Goal: Book appointment/travel/reservation

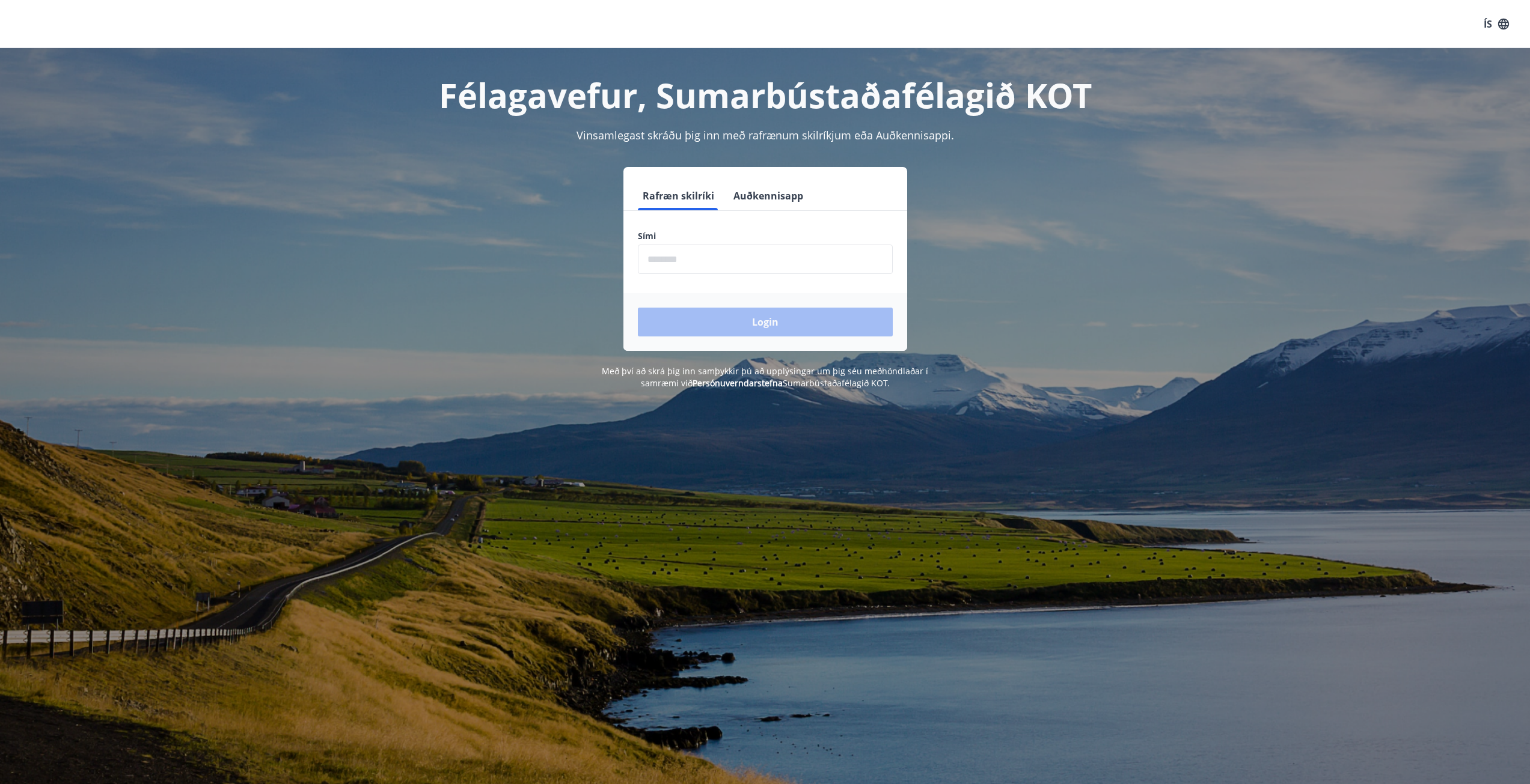
drag, startPoint x: 700, startPoint y: 262, endPoint x: 706, endPoint y: 269, distance: 9.2
click at [700, 262] on input "phone" at bounding box center [765, 259] width 255 height 30
click at [719, 265] on input "phone" at bounding box center [765, 259] width 255 height 30
type input "********"
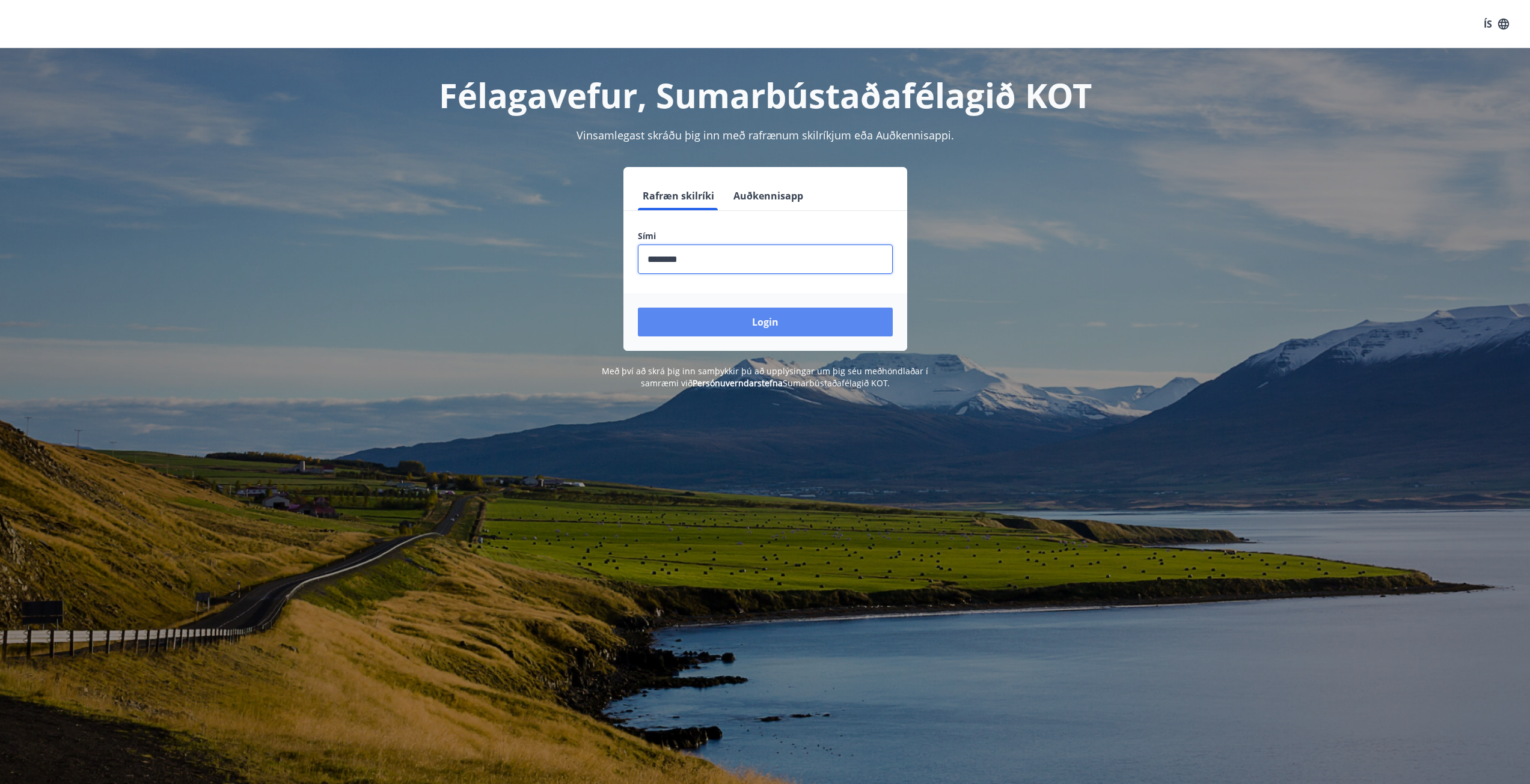
click at [755, 318] on button "Login" at bounding box center [765, 322] width 255 height 29
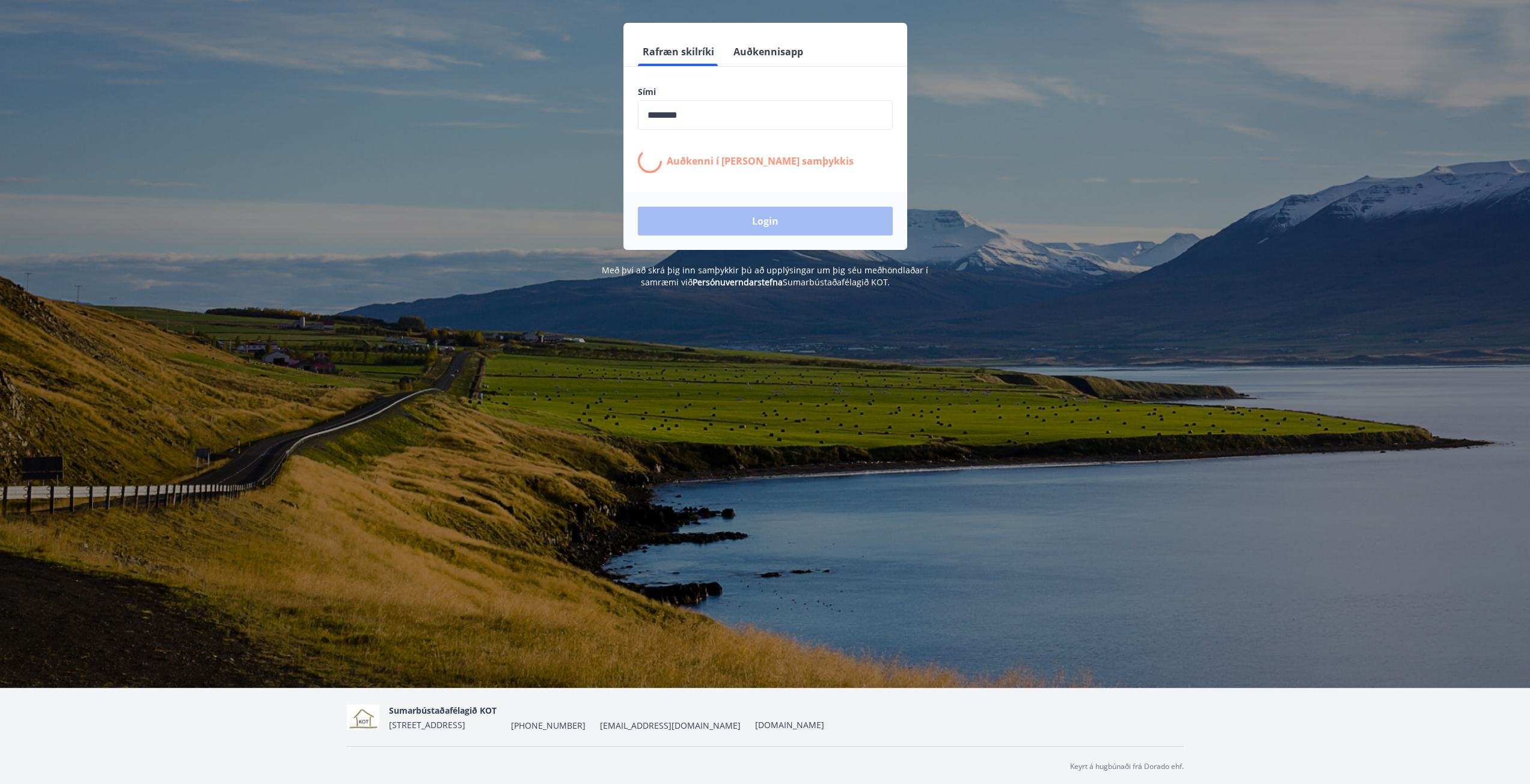
scroll to position [148, 0]
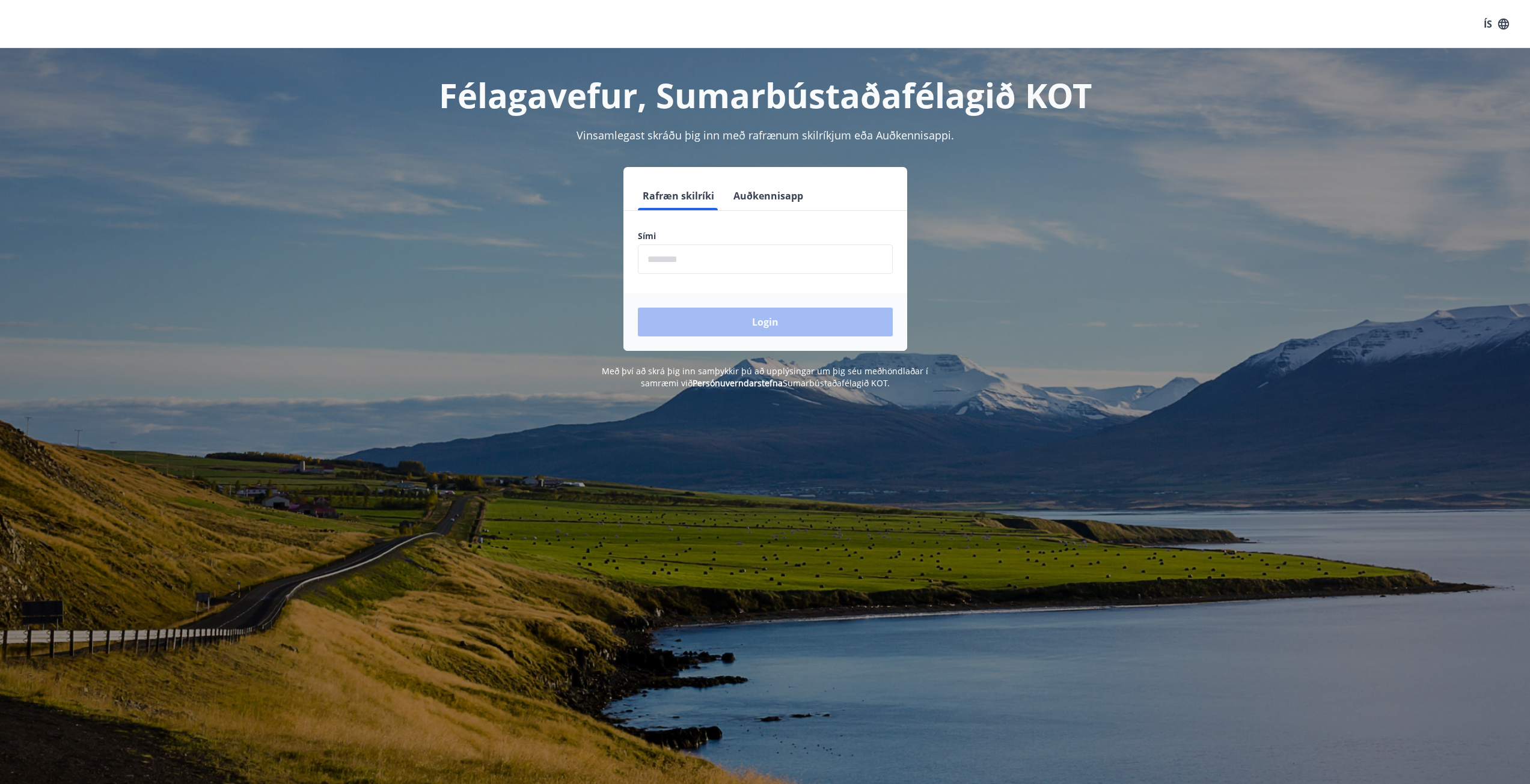
click at [701, 249] on input "phone" at bounding box center [765, 259] width 255 height 30
type input "********"
click at [749, 328] on button "Login" at bounding box center [765, 322] width 255 height 29
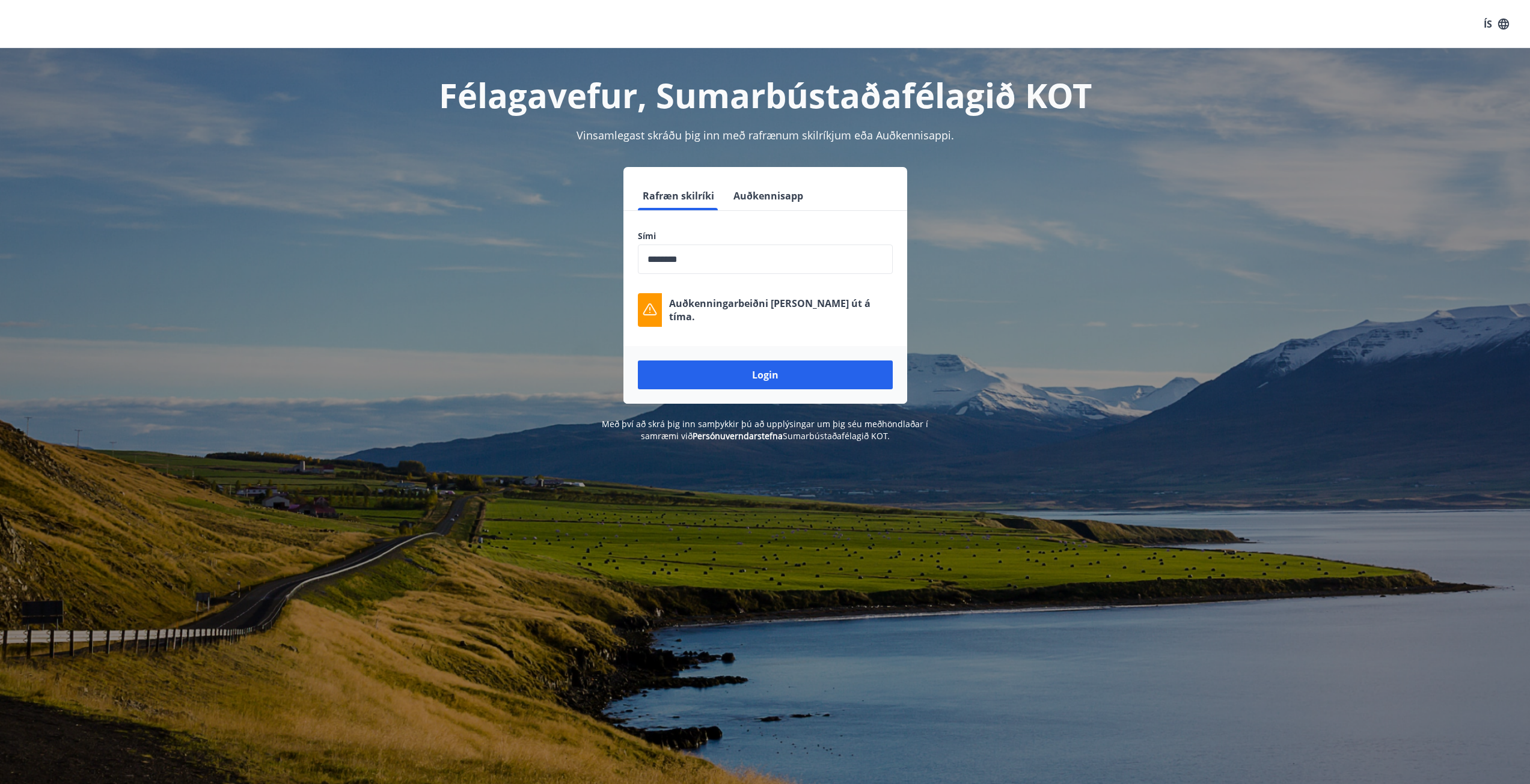
click at [737, 354] on div "Login" at bounding box center [765, 375] width 283 height 58
click at [748, 366] on button "Login" at bounding box center [765, 375] width 255 height 29
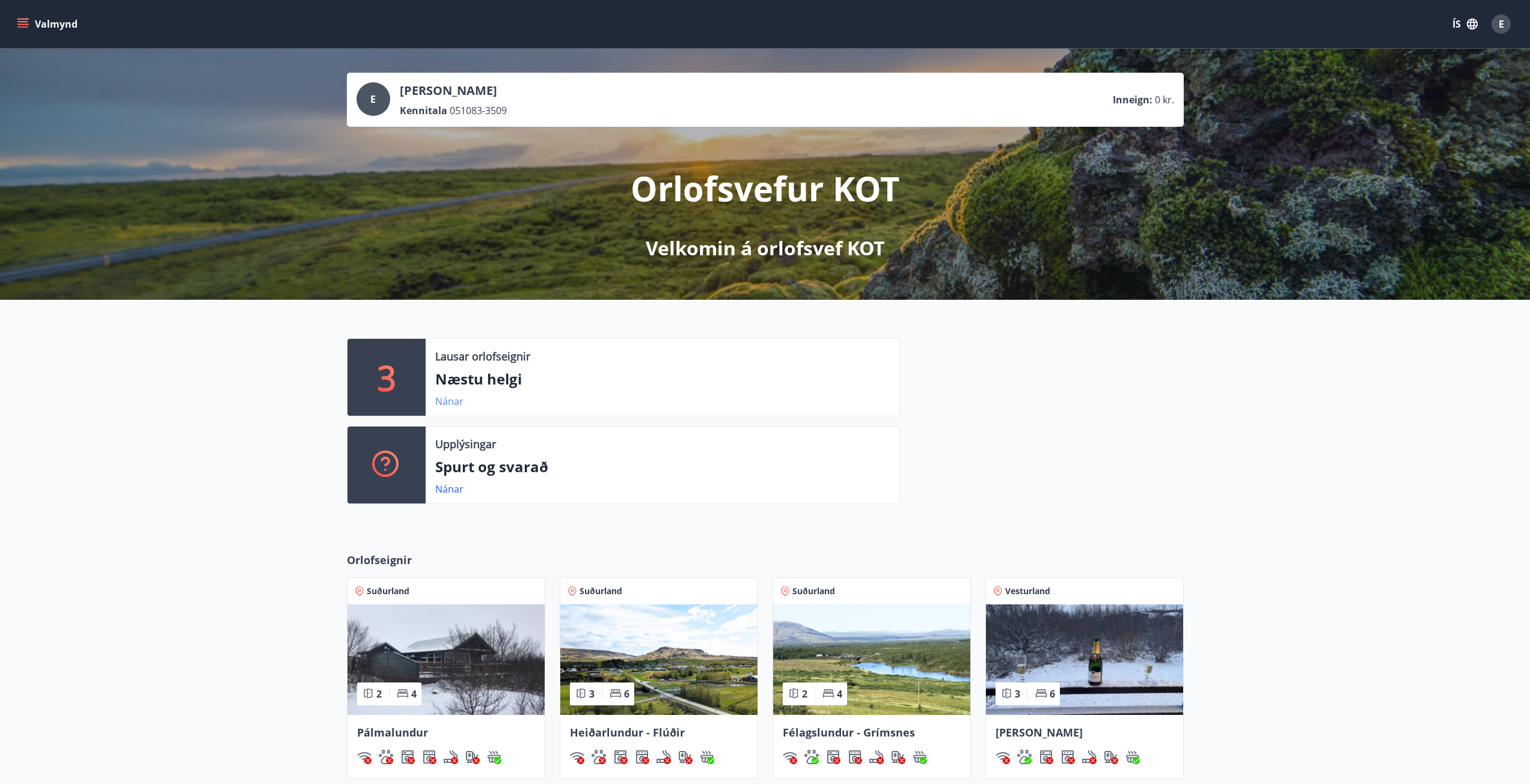
click at [452, 402] on link "Nánar" at bounding box center [450, 401] width 29 height 13
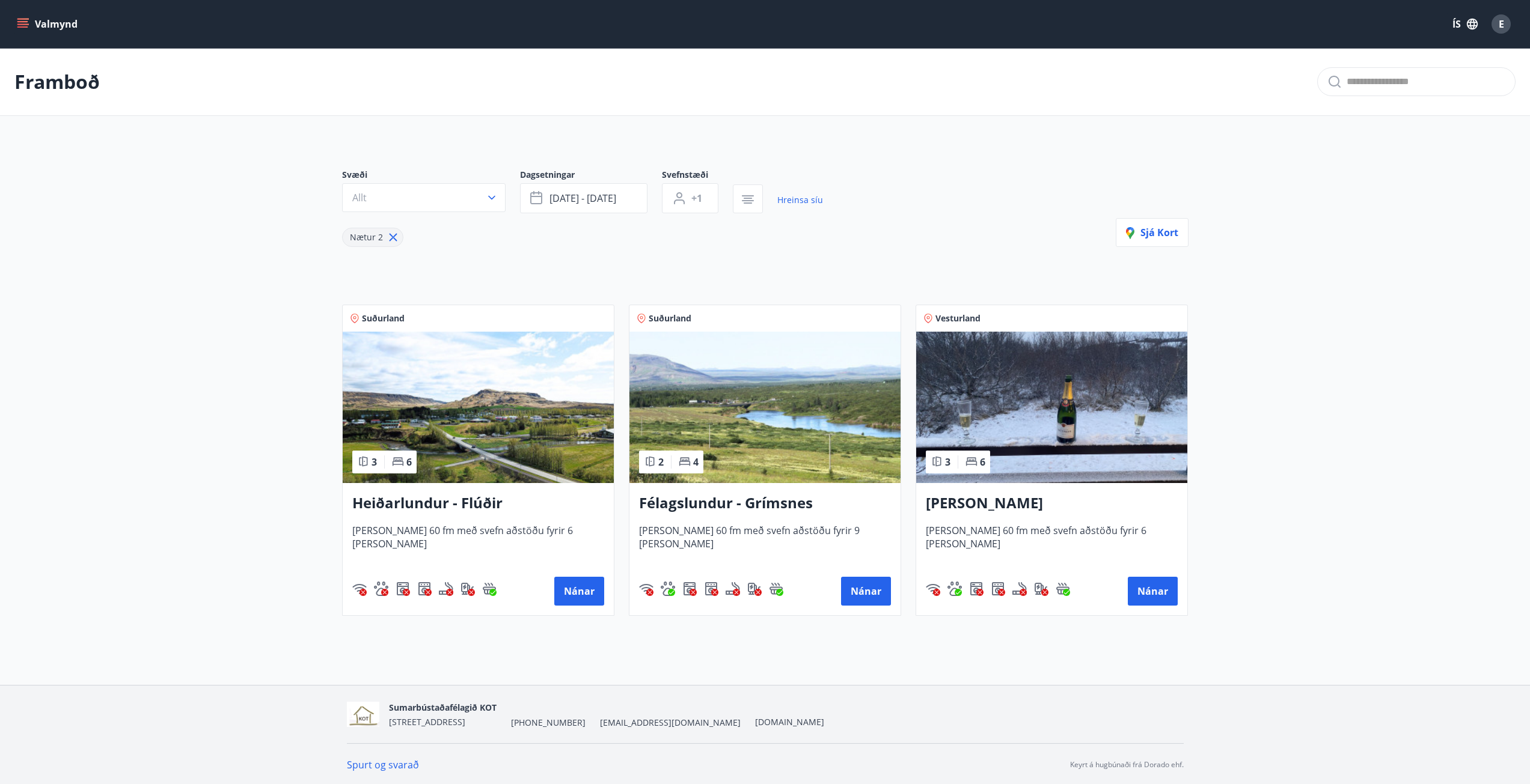
drag, startPoint x: 447, startPoint y: 505, endPoint x: 416, endPoint y: 502, distance: 31.1
click at [416, 502] on h3 "Heiðarlundur - Flúðir" at bounding box center [478, 503] width 252 height 21
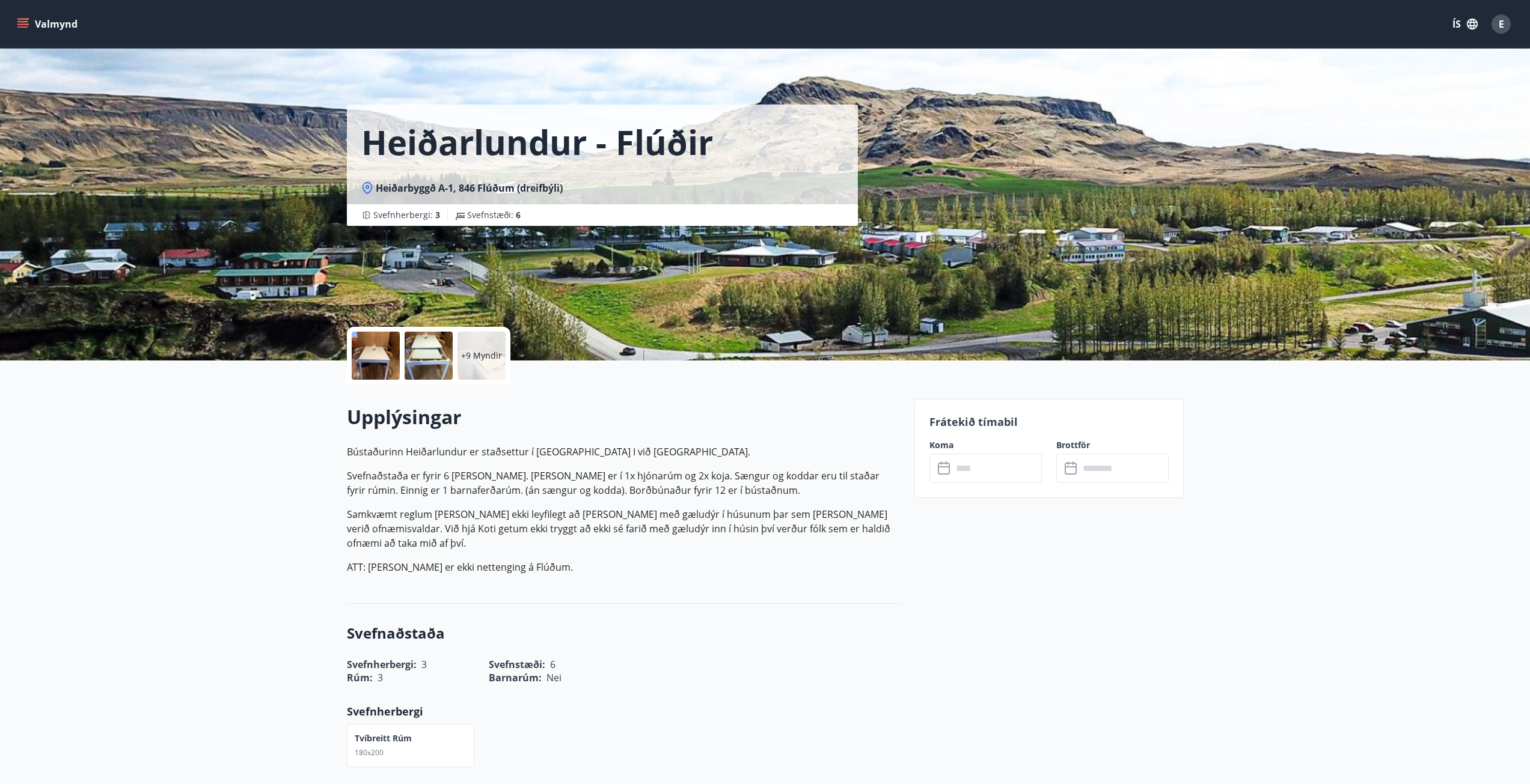
click at [946, 472] on icon at bounding box center [945, 468] width 14 height 14
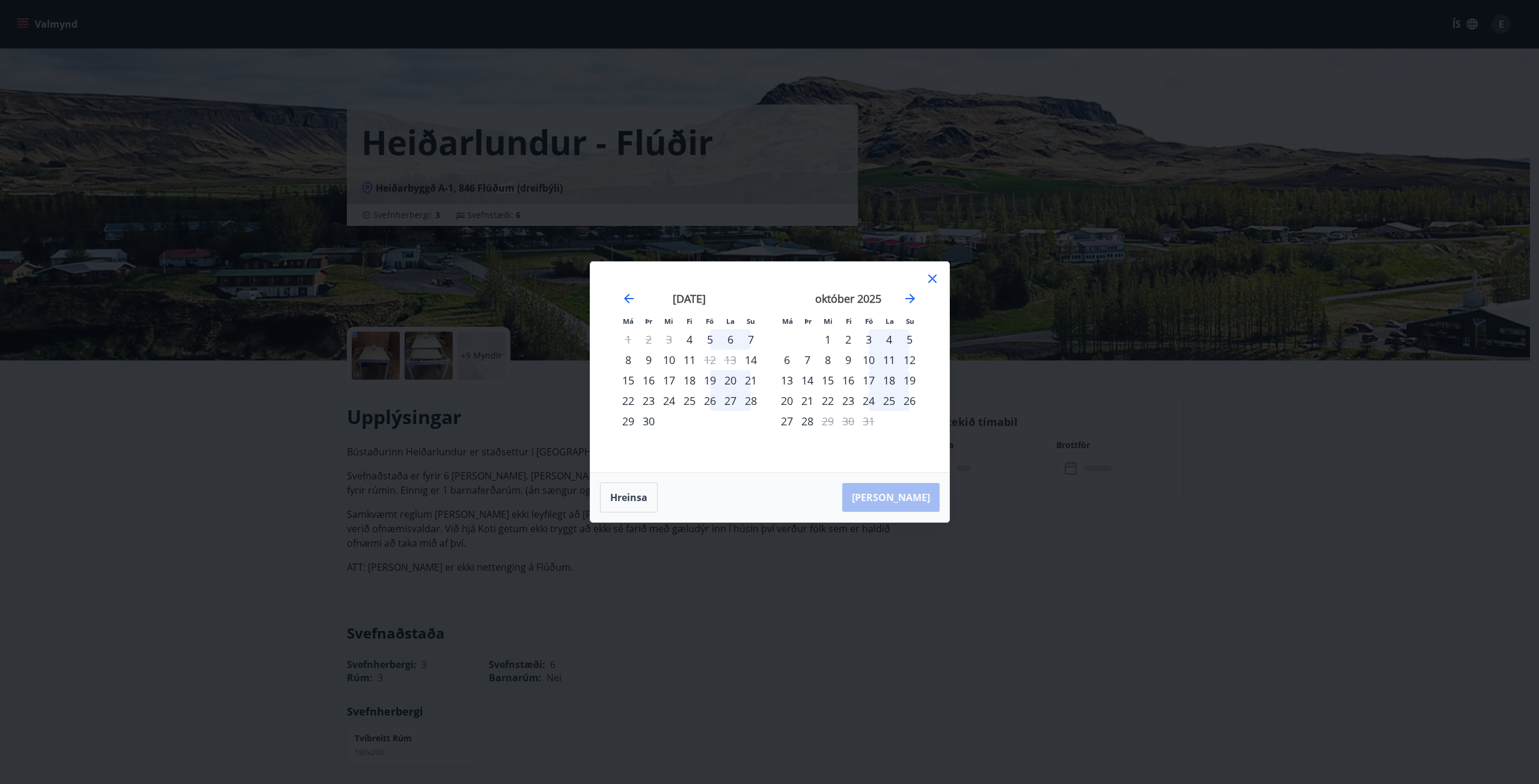
click at [926, 278] on icon at bounding box center [933, 279] width 14 height 14
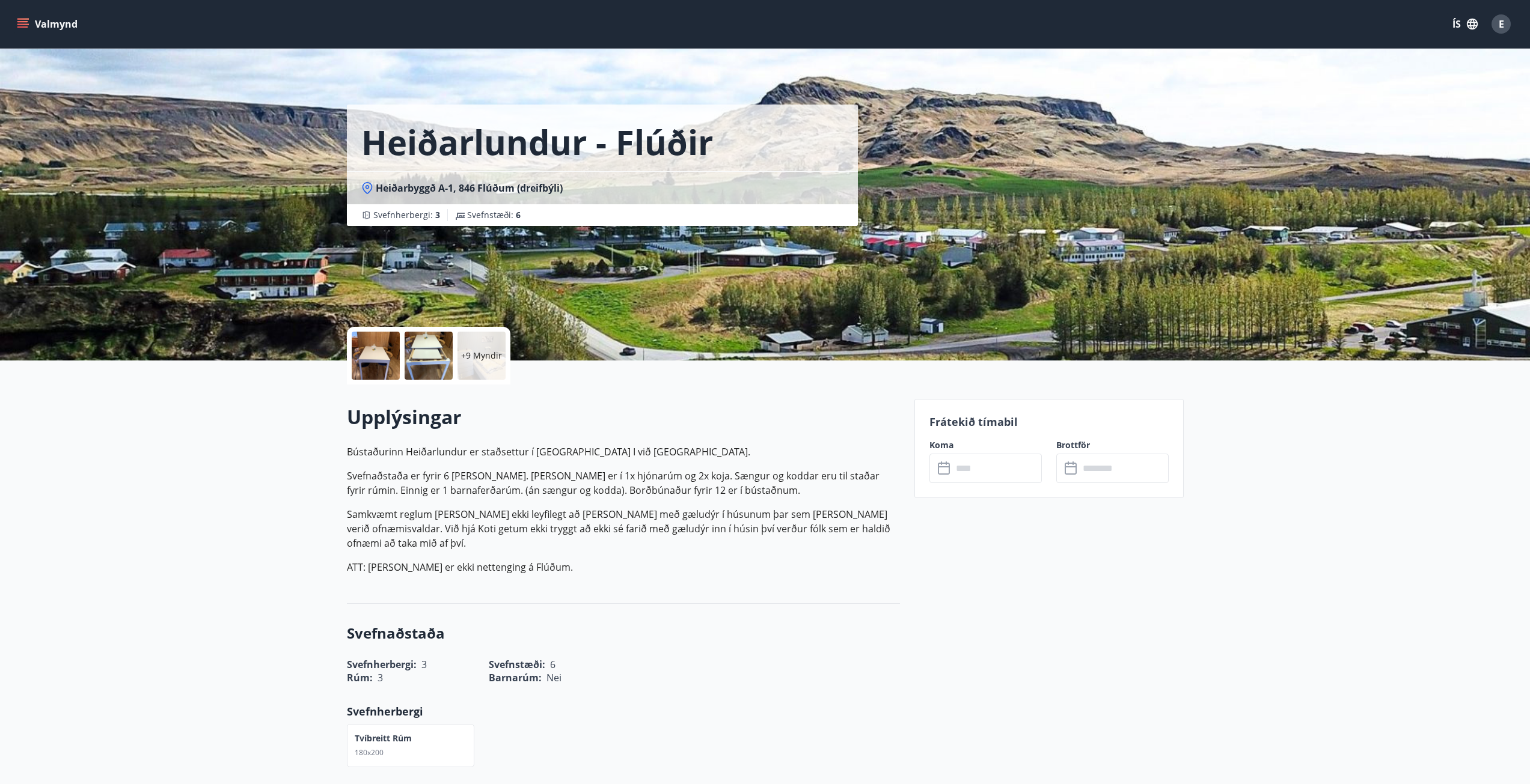
click at [492, 362] on div "+9 Myndir" at bounding box center [482, 356] width 48 height 48
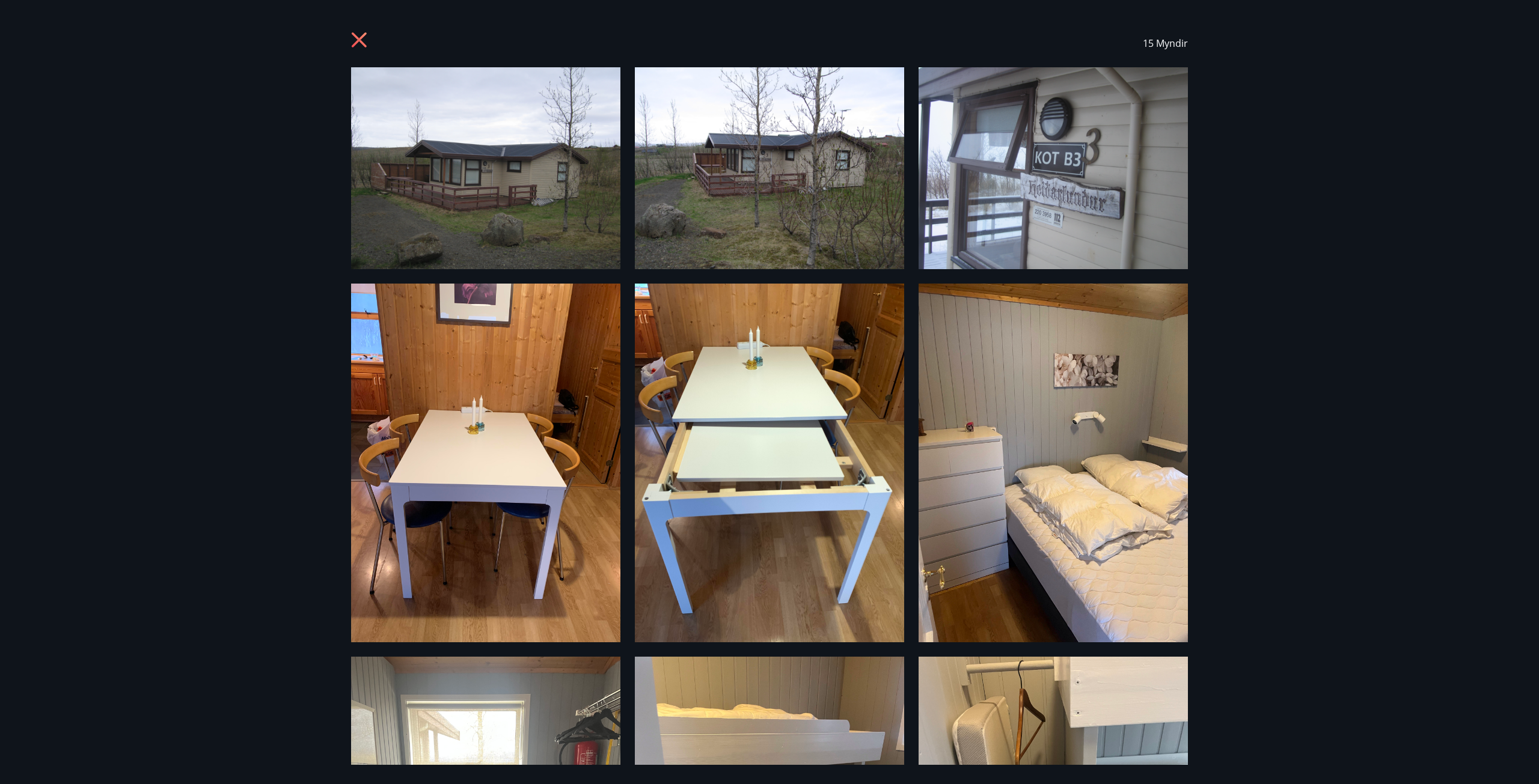
click at [368, 32] on icon at bounding box center [361, 42] width 20 height 20
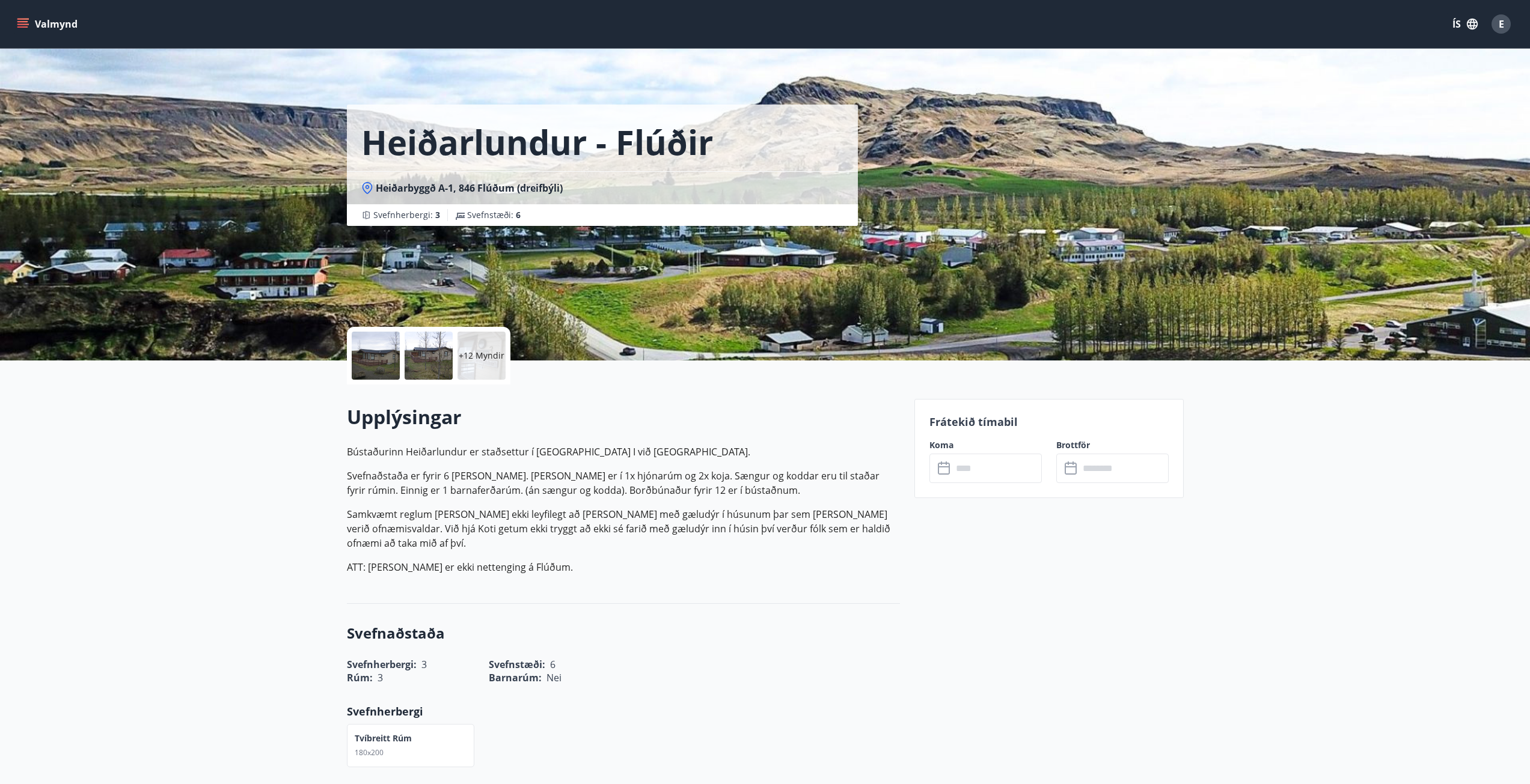
click at [46, 20] on button "Valmynd" at bounding box center [48, 24] width 68 height 21
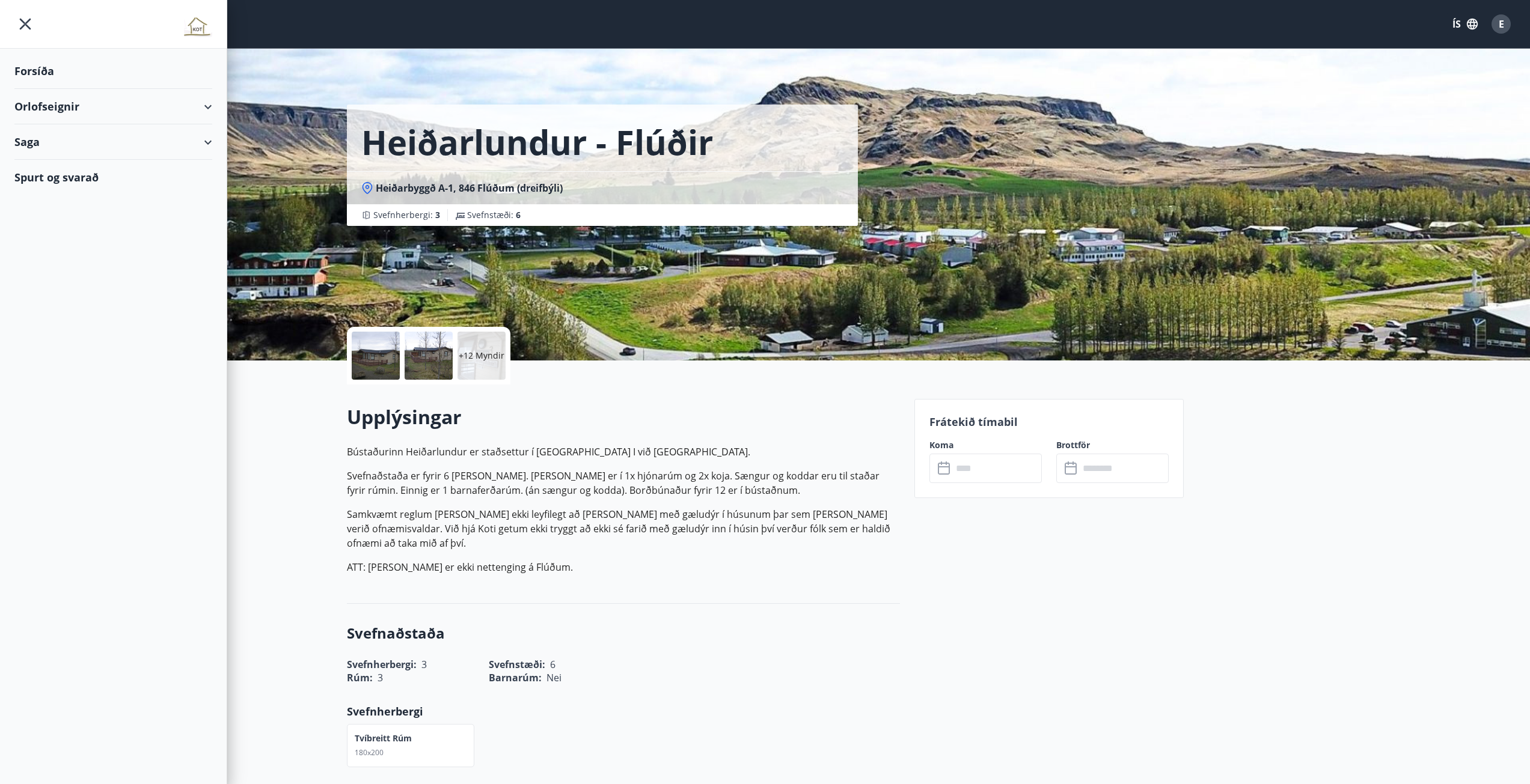
click at [61, 103] on div "Orlofseignir" at bounding box center [113, 106] width 198 height 36
click at [67, 164] on div "Bókunardagatal" at bounding box center [114, 162] width 179 height 25
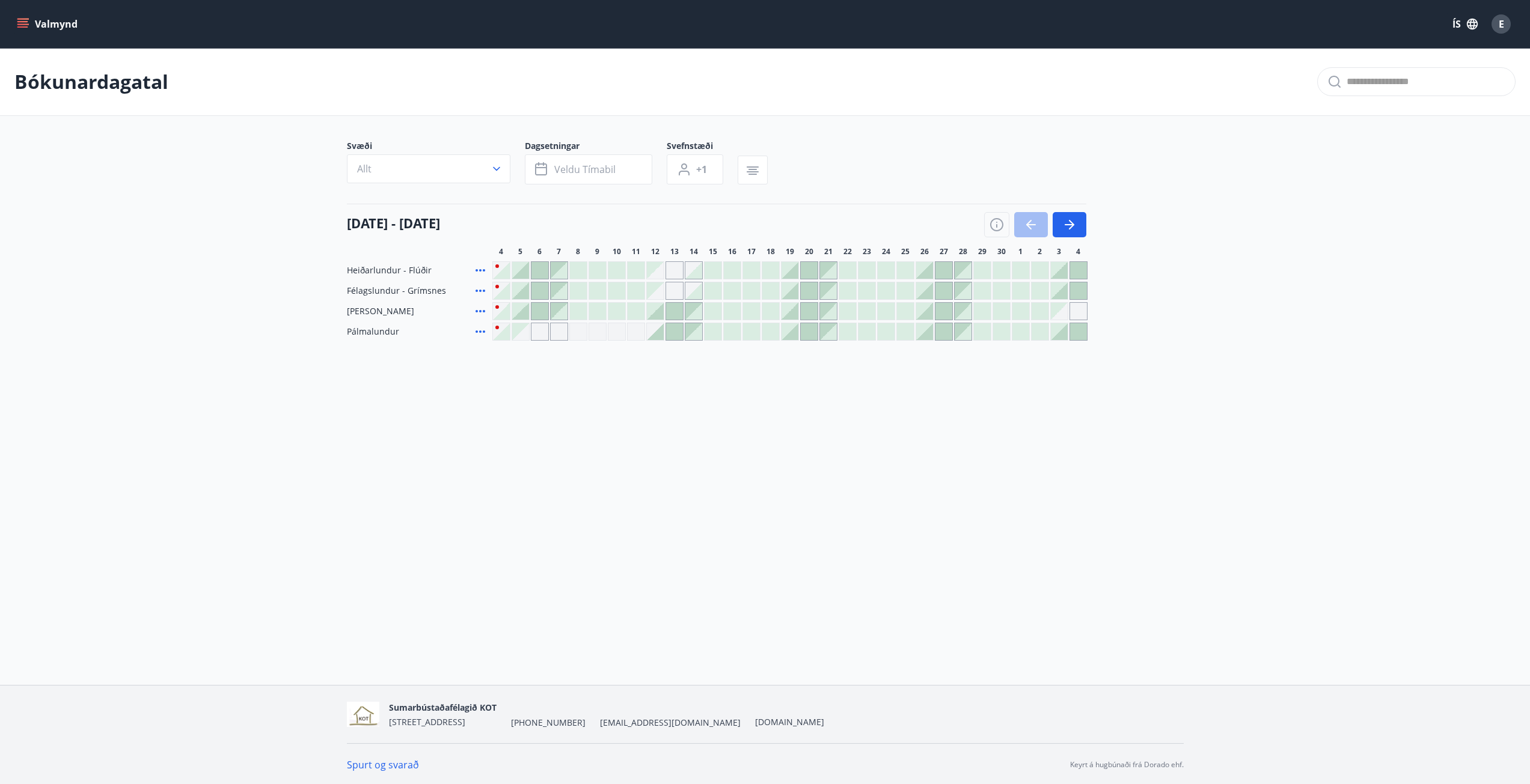
click at [526, 334] on div "Gráir dagar eru ekki bókanlegir" at bounding box center [520, 332] width 17 height 17
click at [471, 470] on div "Valmynd ÍS E Bókunardagatal Svæði Allt Dagsetningar Veldu tímabil Svefnstæði +1…" at bounding box center [765, 342] width 1530 height 685
click at [526, 274] on div at bounding box center [520, 270] width 17 height 17
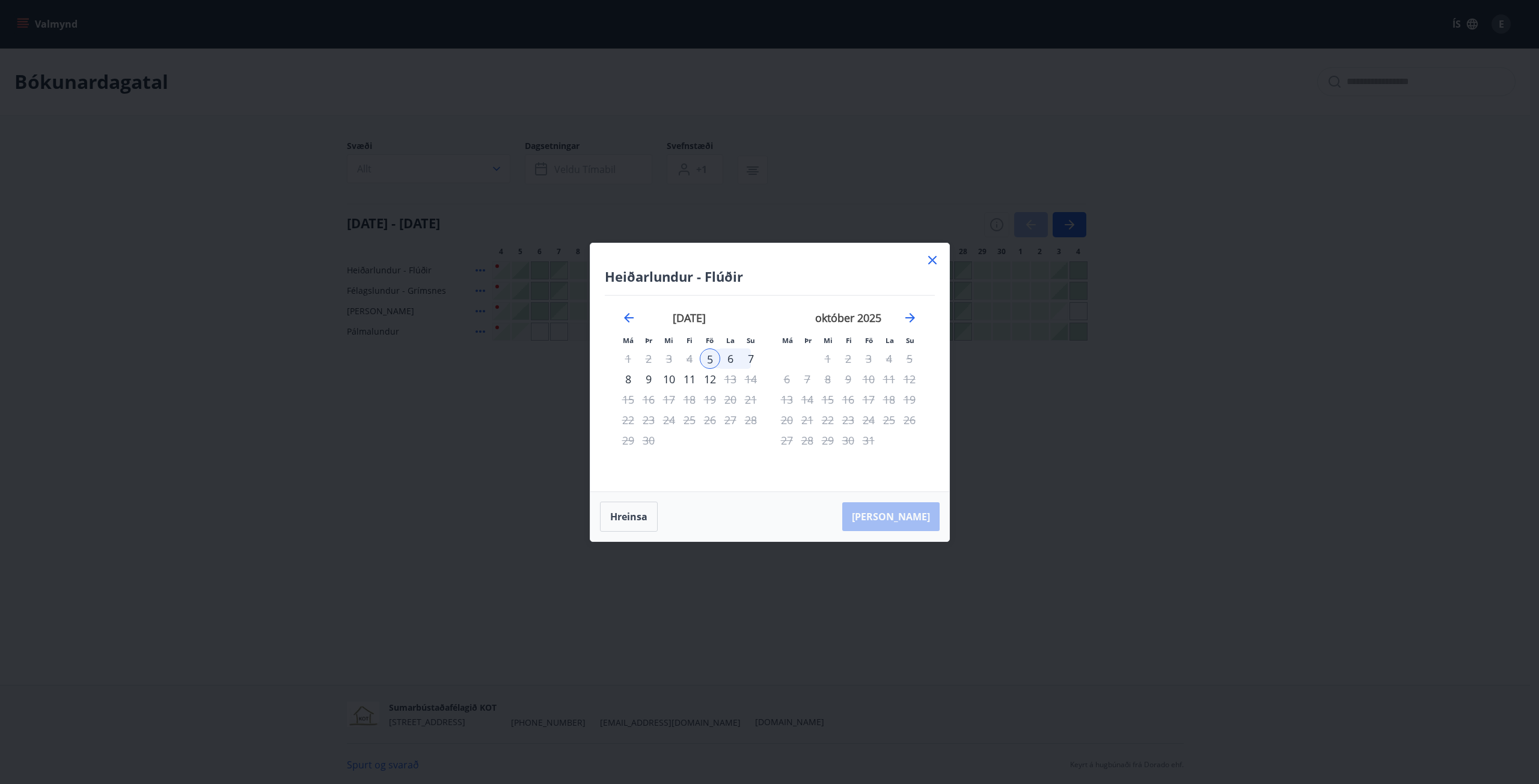
click at [929, 259] on icon at bounding box center [933, 260] width 14 height 14
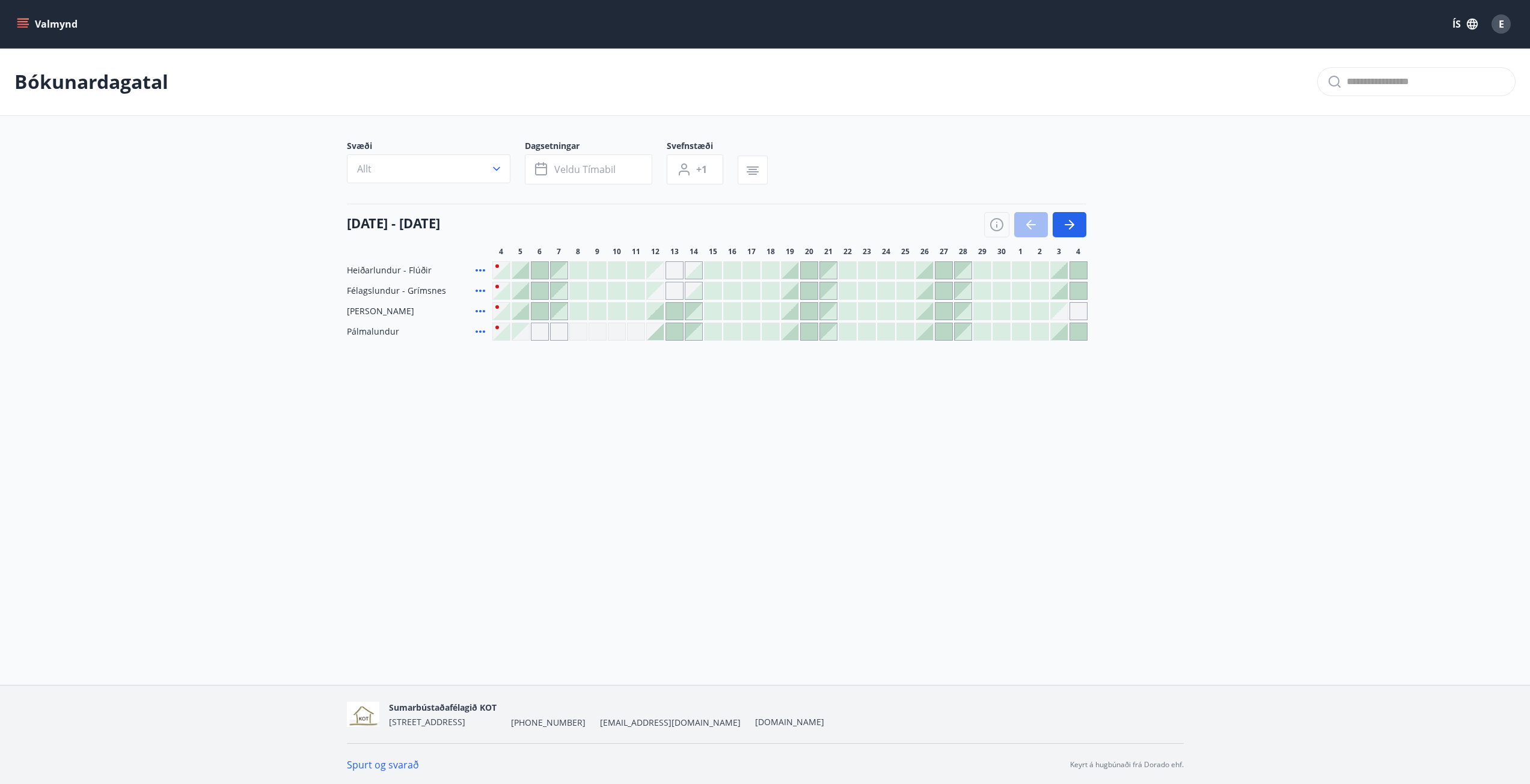
click at [32, 25] on button "Valmynd" at bounding box center [48, 24] width 68 height 21
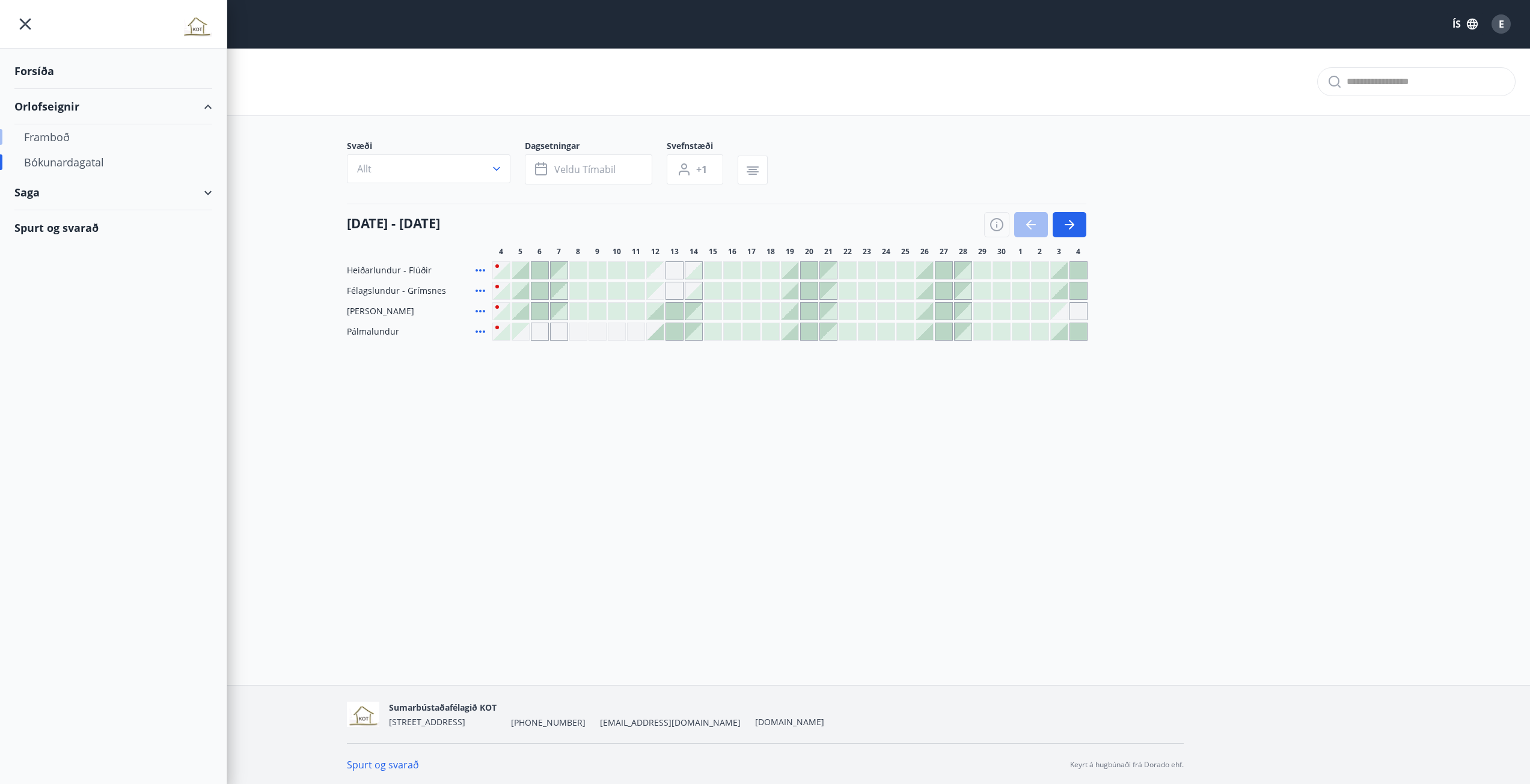
click at [55, 128] on div "Framboð" at bounding box center [114, 137] width 179 height 25
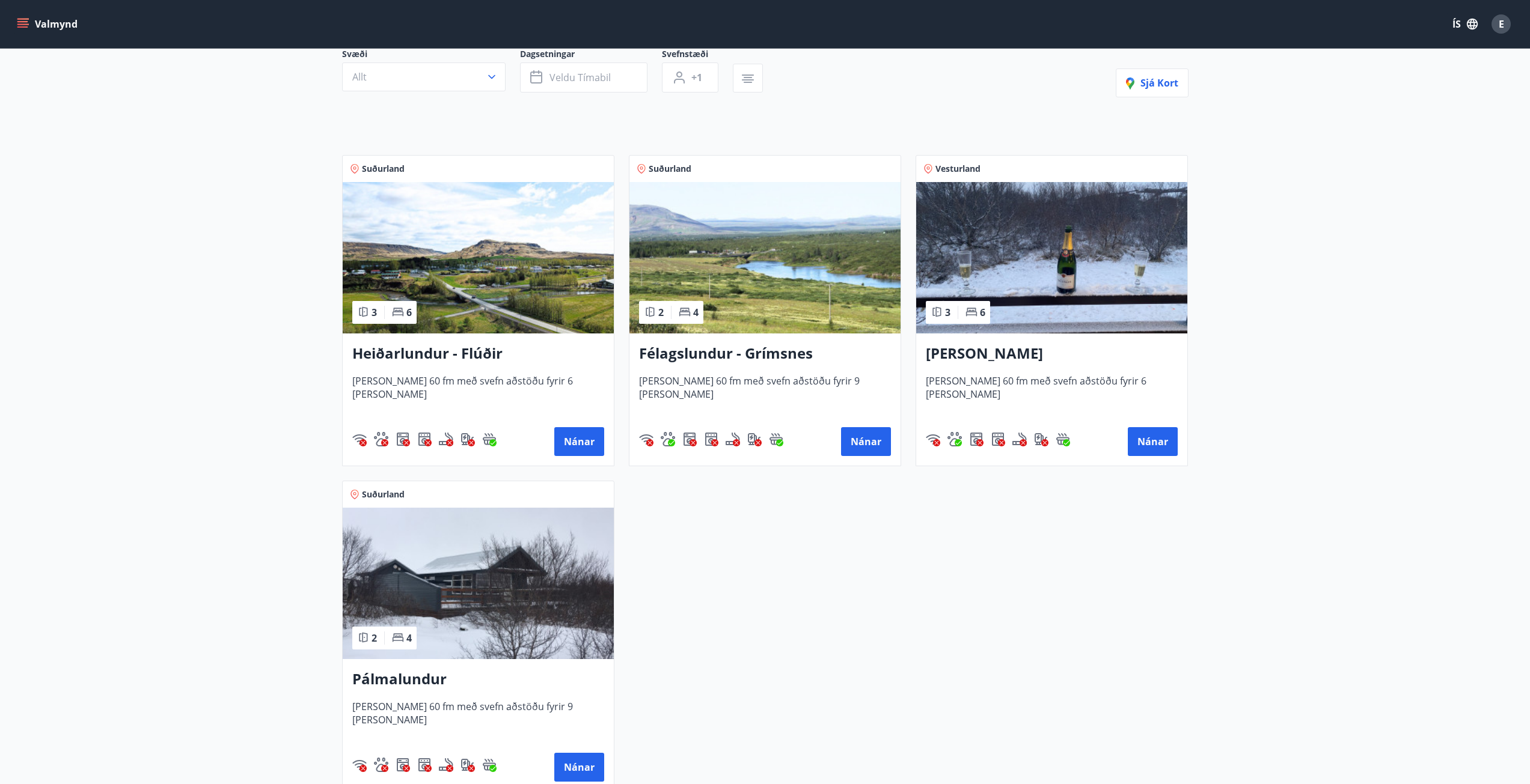
scroll to position [60, 0]
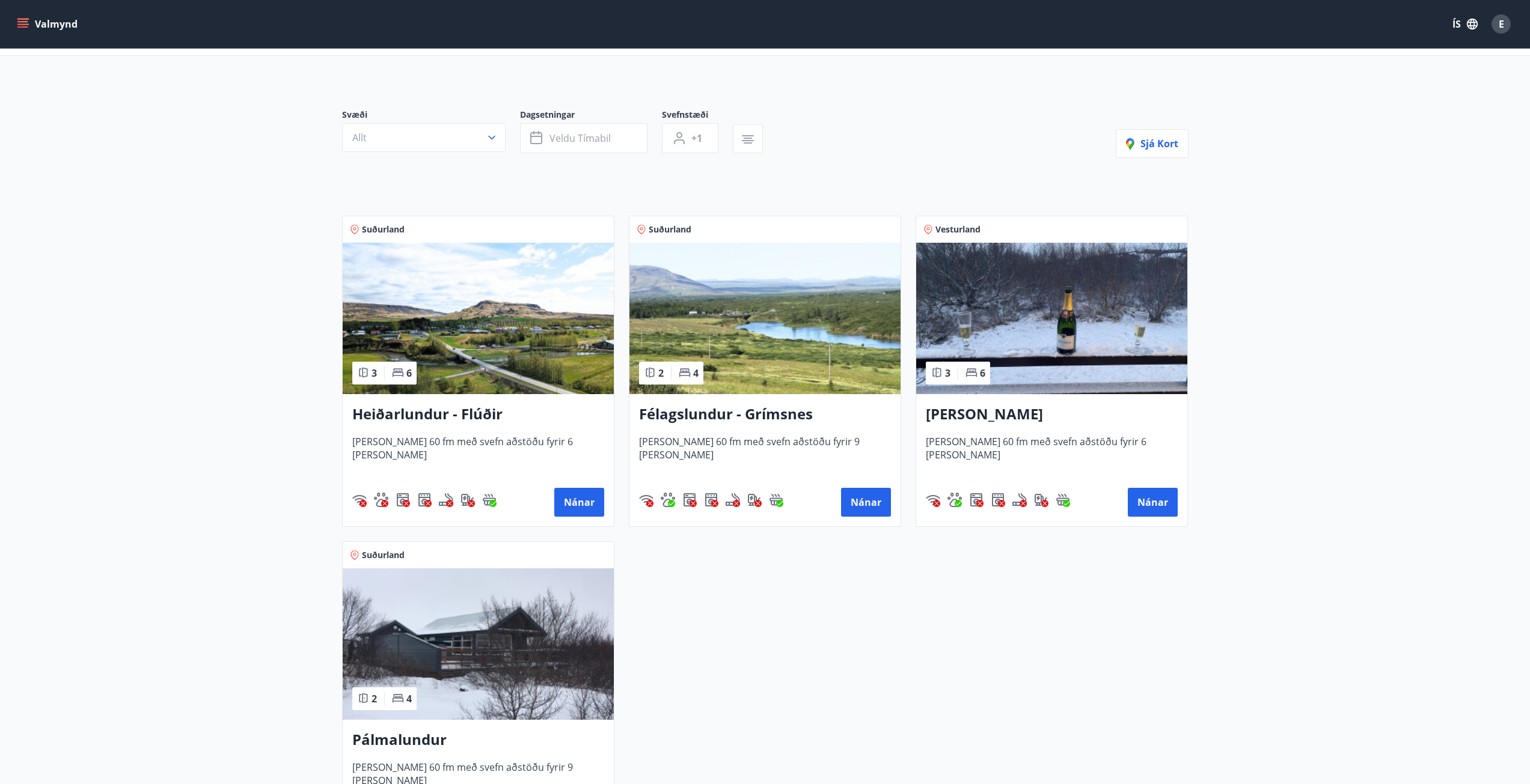
drag, startPoint x: 781, startPoint y: 414, endPoint x: 748, endPoint y: 418, distance: 33.2
click at [748, 418] on h3 "Félagslundur - Grímsnes" at bounding box center [765, 415] width 252 height 21
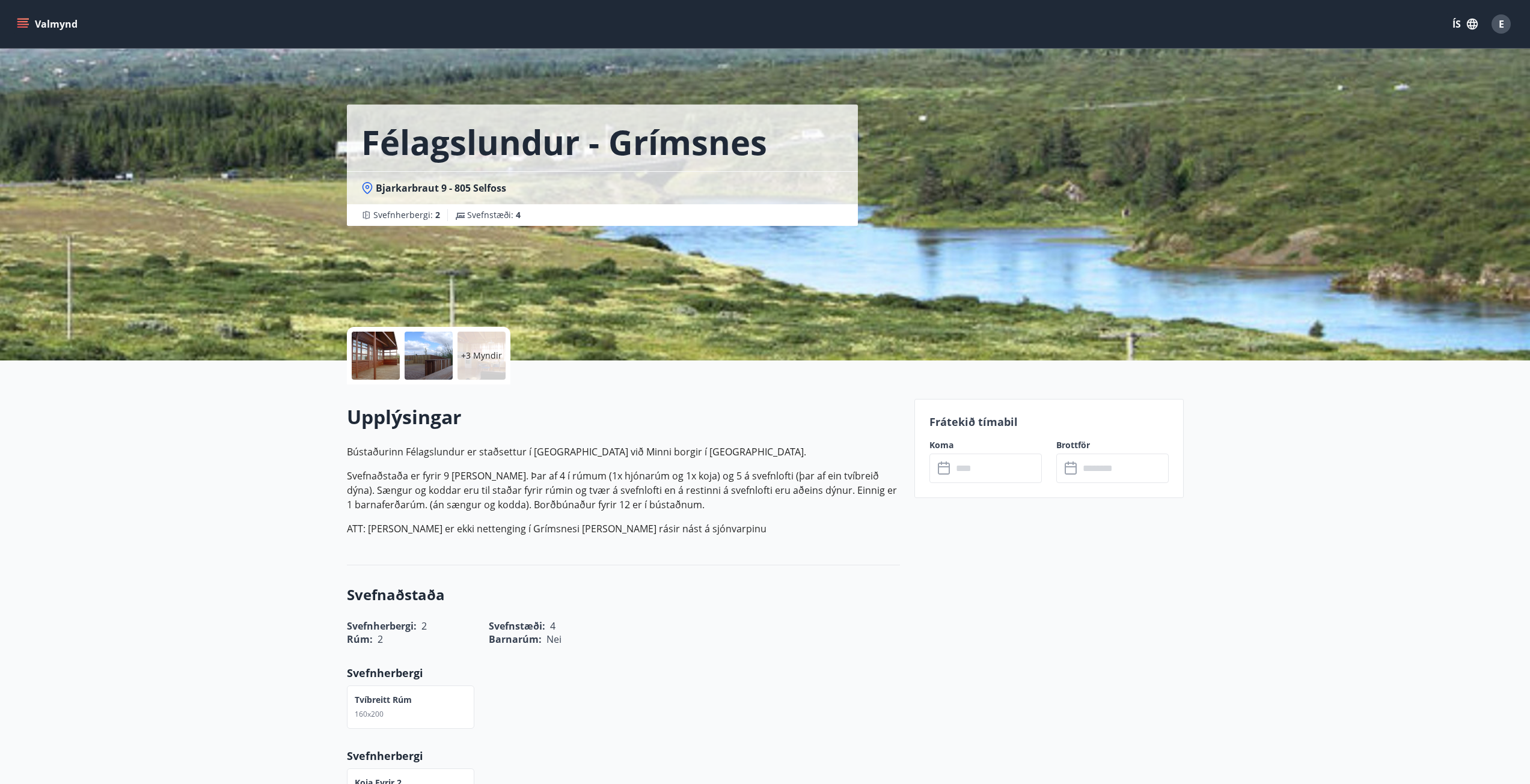
click at [393, 373] on div at bounding box center [376, 356] width 48 height 48
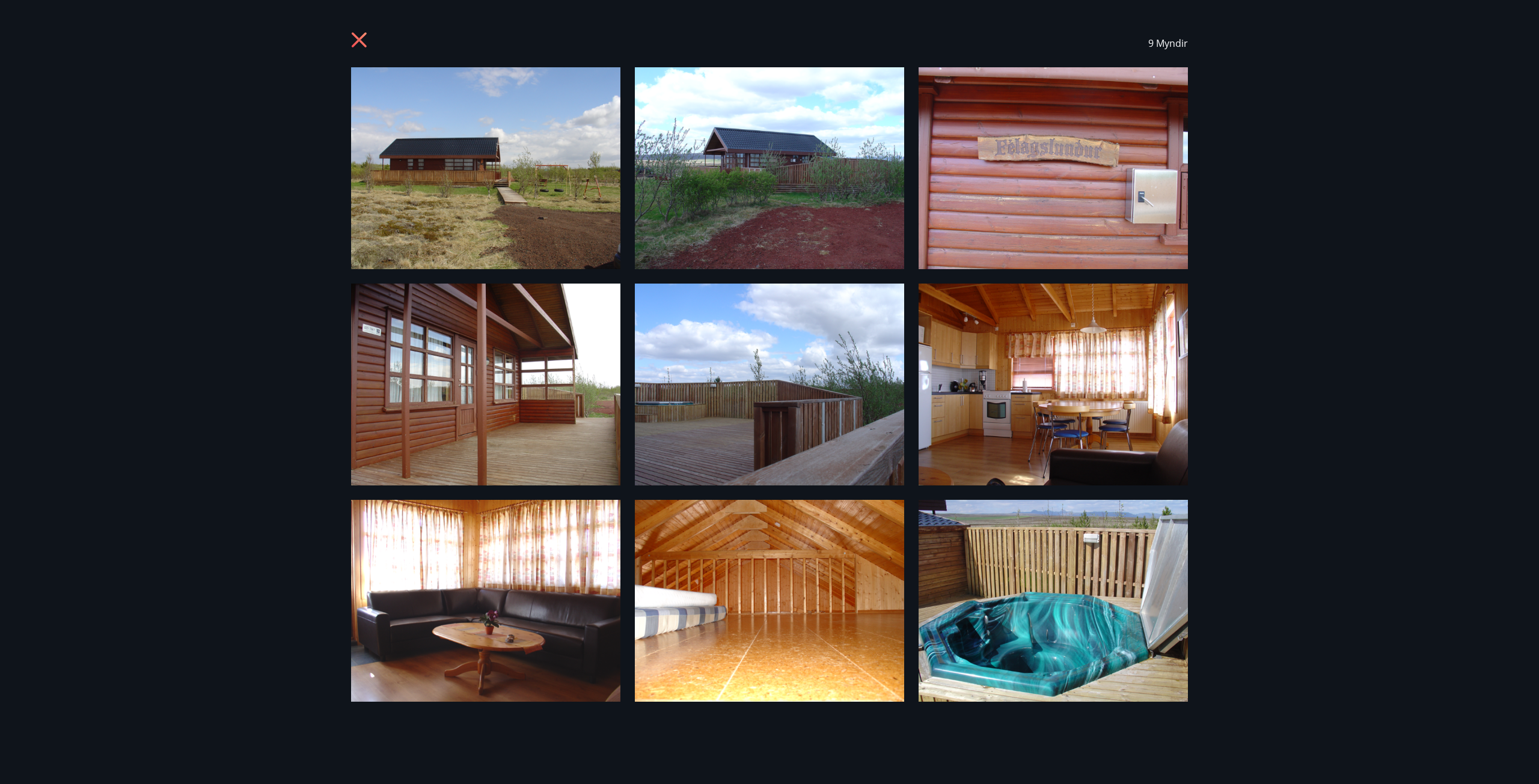
click at [366, 39] on icon at bounding box center [361, 42] width 20 height 20
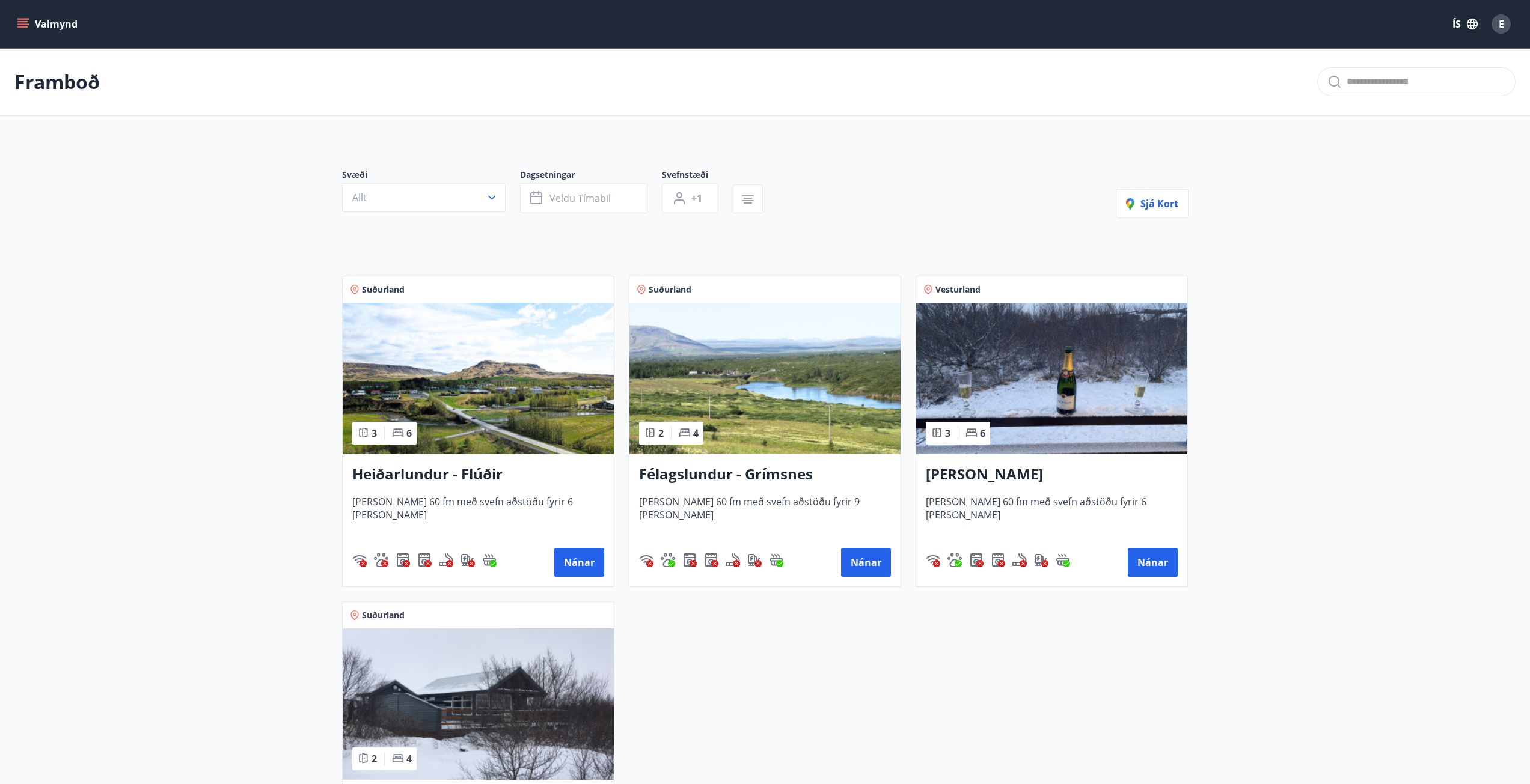
click at [463, 476] on h3 "Heiðarlundur - Flúðir" at bounding box center [478, 475] width 252 height 21
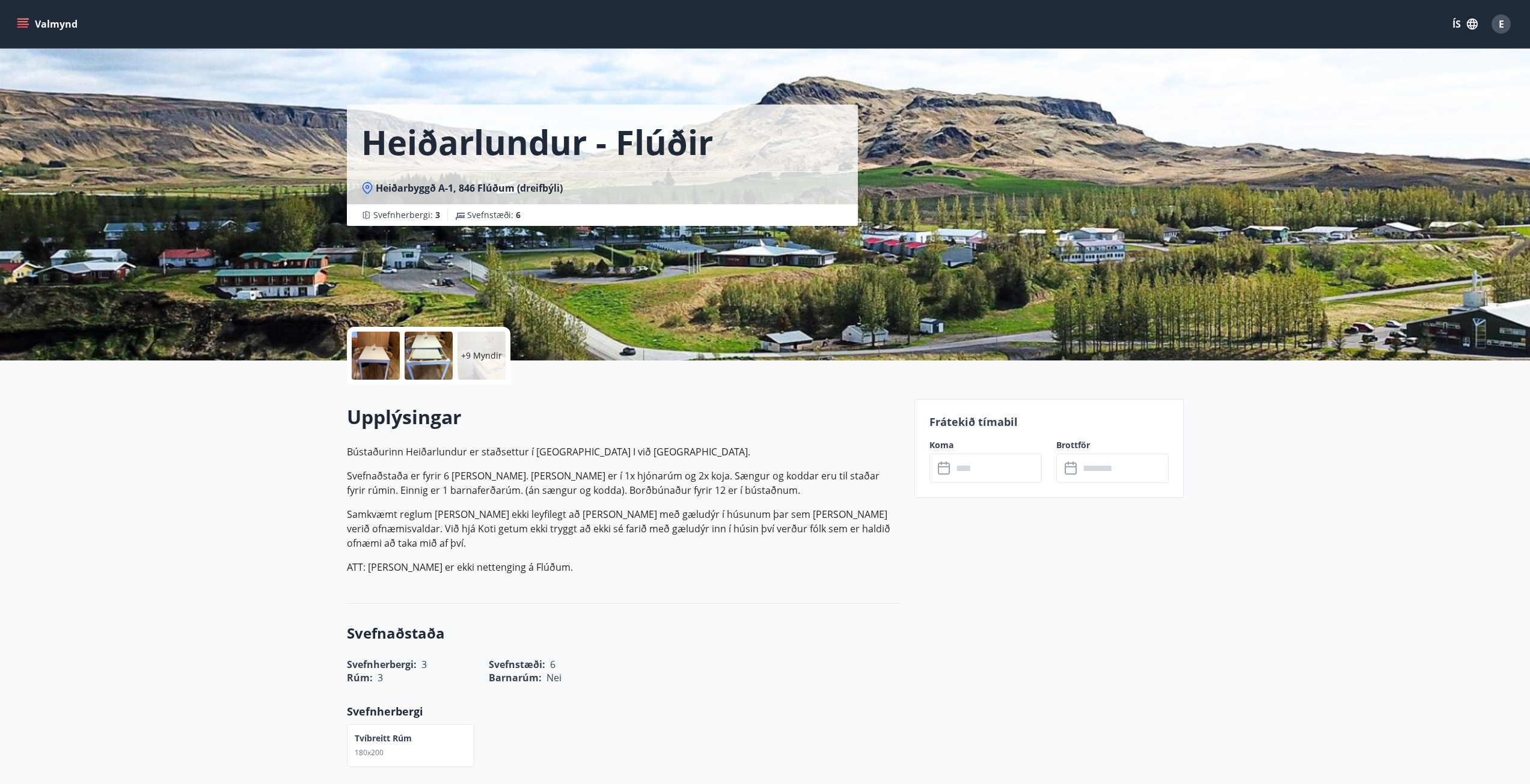
click at [482, 366] on div "+9 Myndir" at bounding box center [482, 356] width 48 height 48
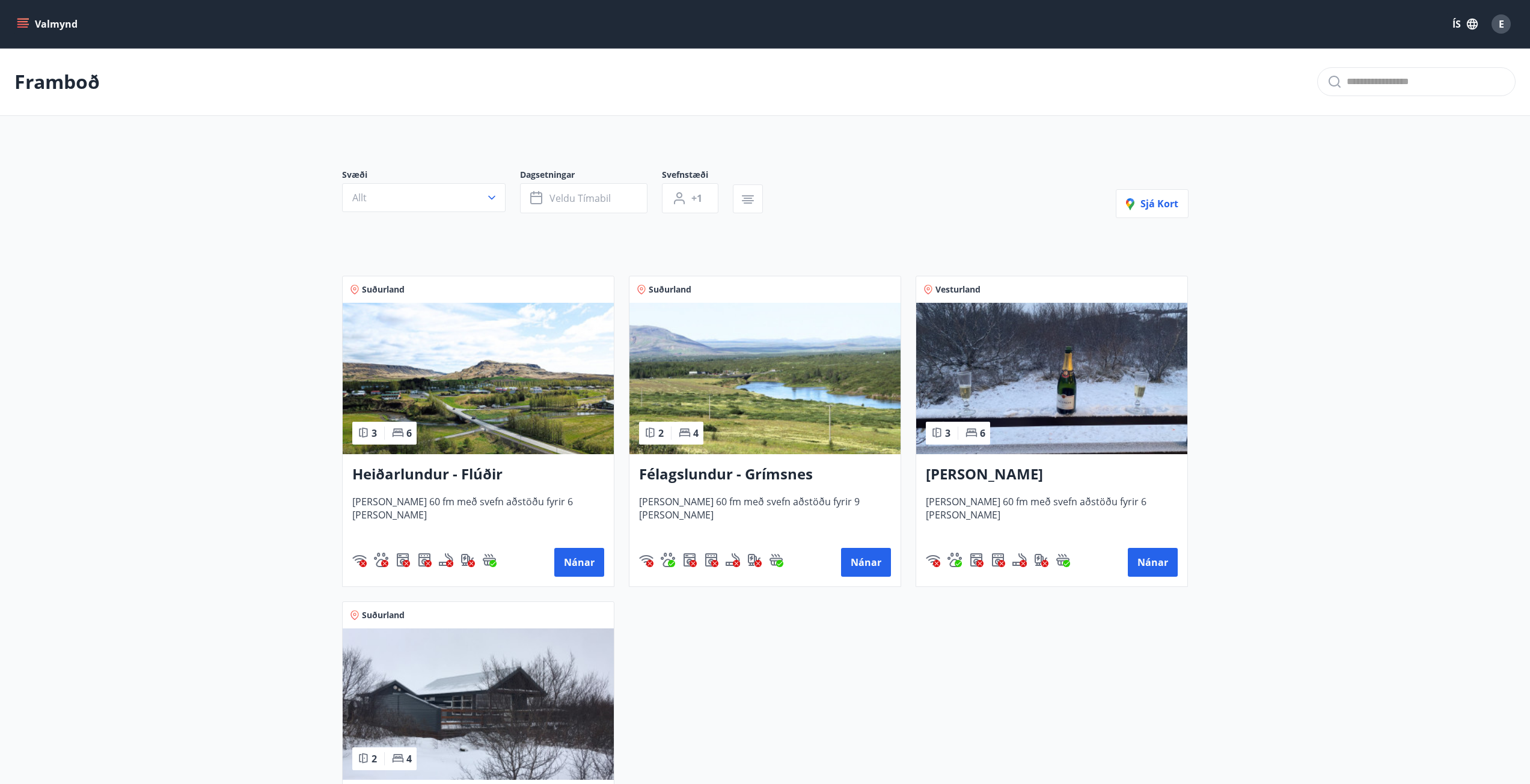
click at [988, 472] on h3 "Ásalundur - Húsafell" at bounding box center [1052, 475] width 252 height 21
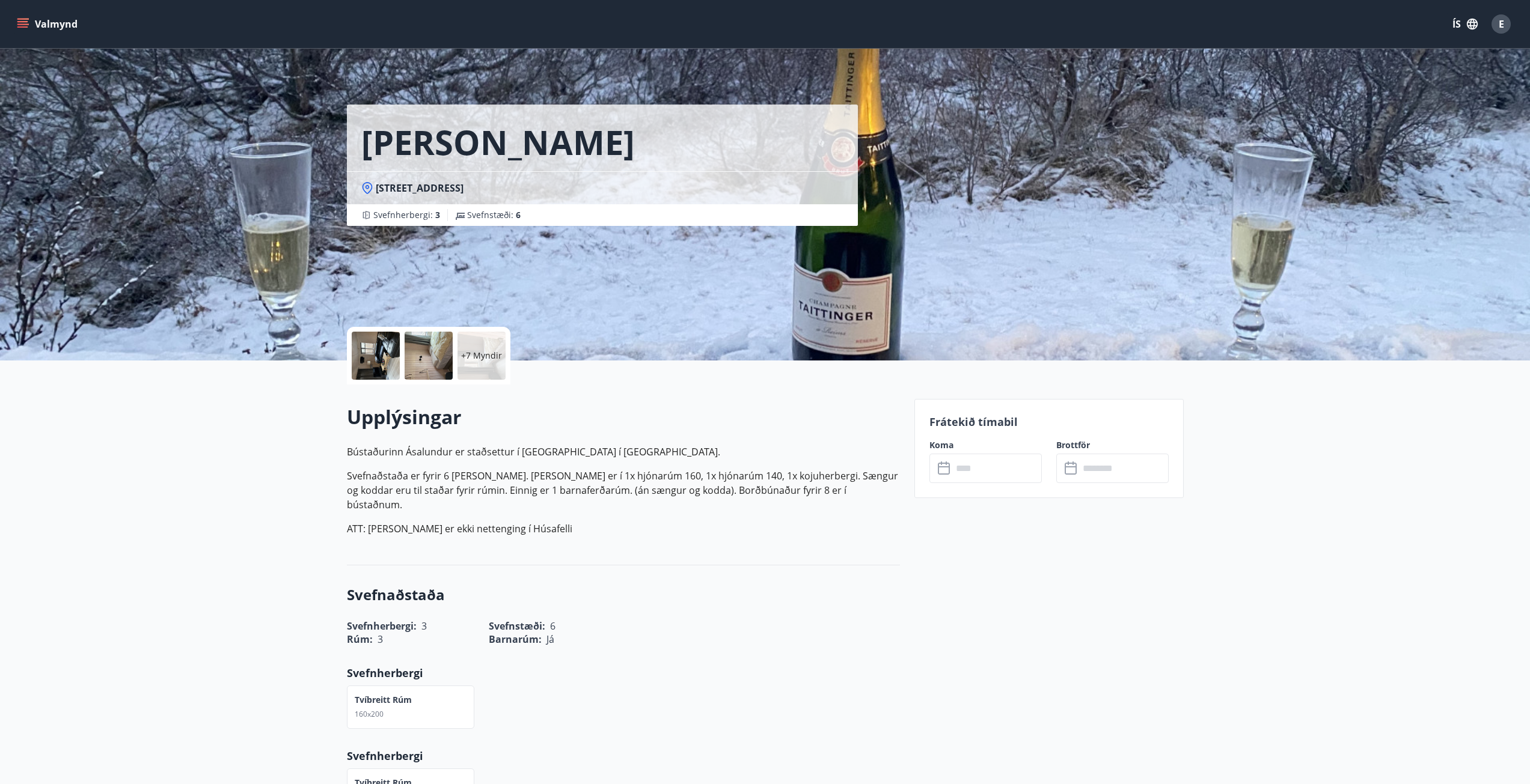
click at [467, 354] on p "+7 Myndir" at bounding box center [482, 355] width 41 height 12
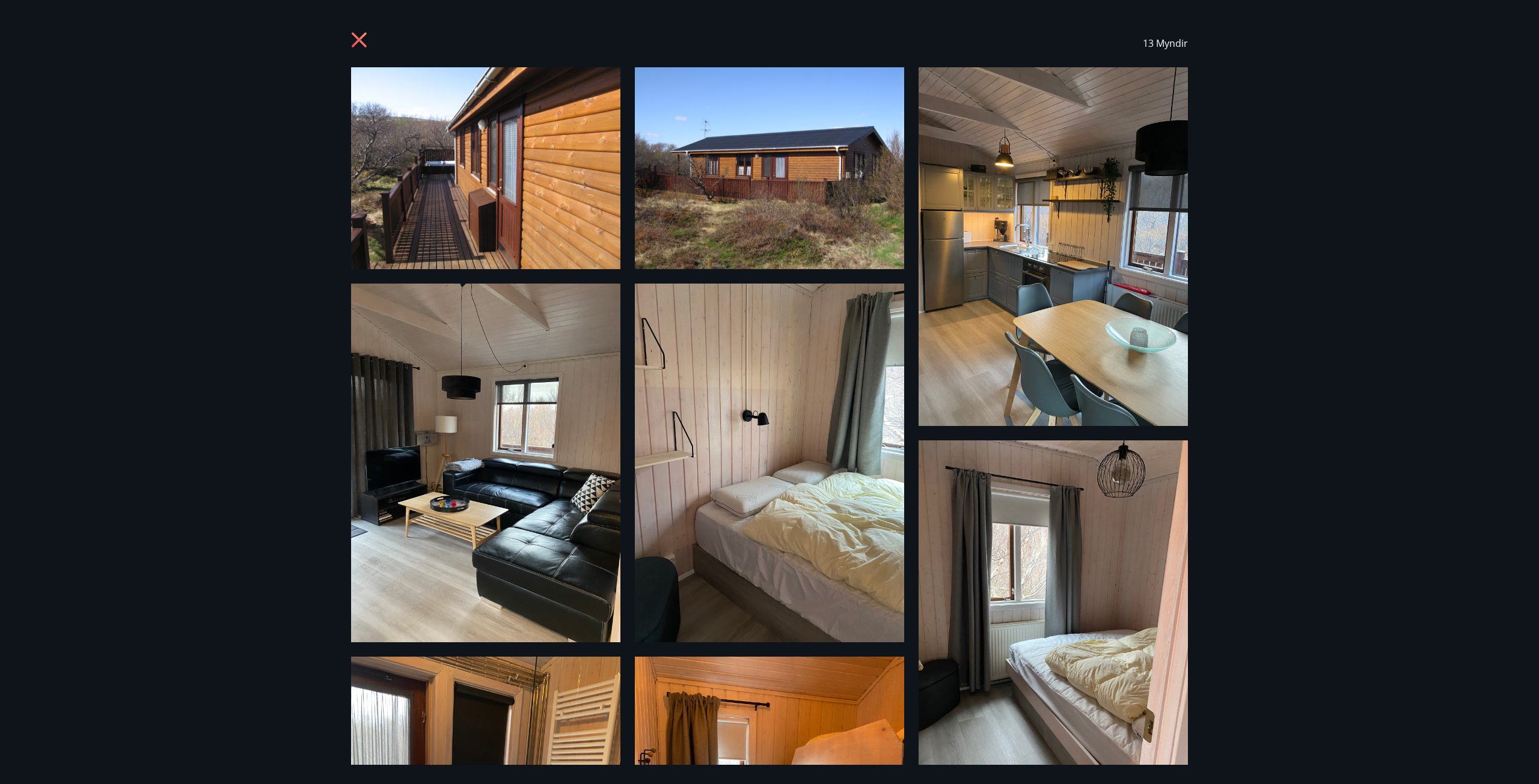
click at [361, 34] on icon at bounding box center [361, 42] width 20 height 20
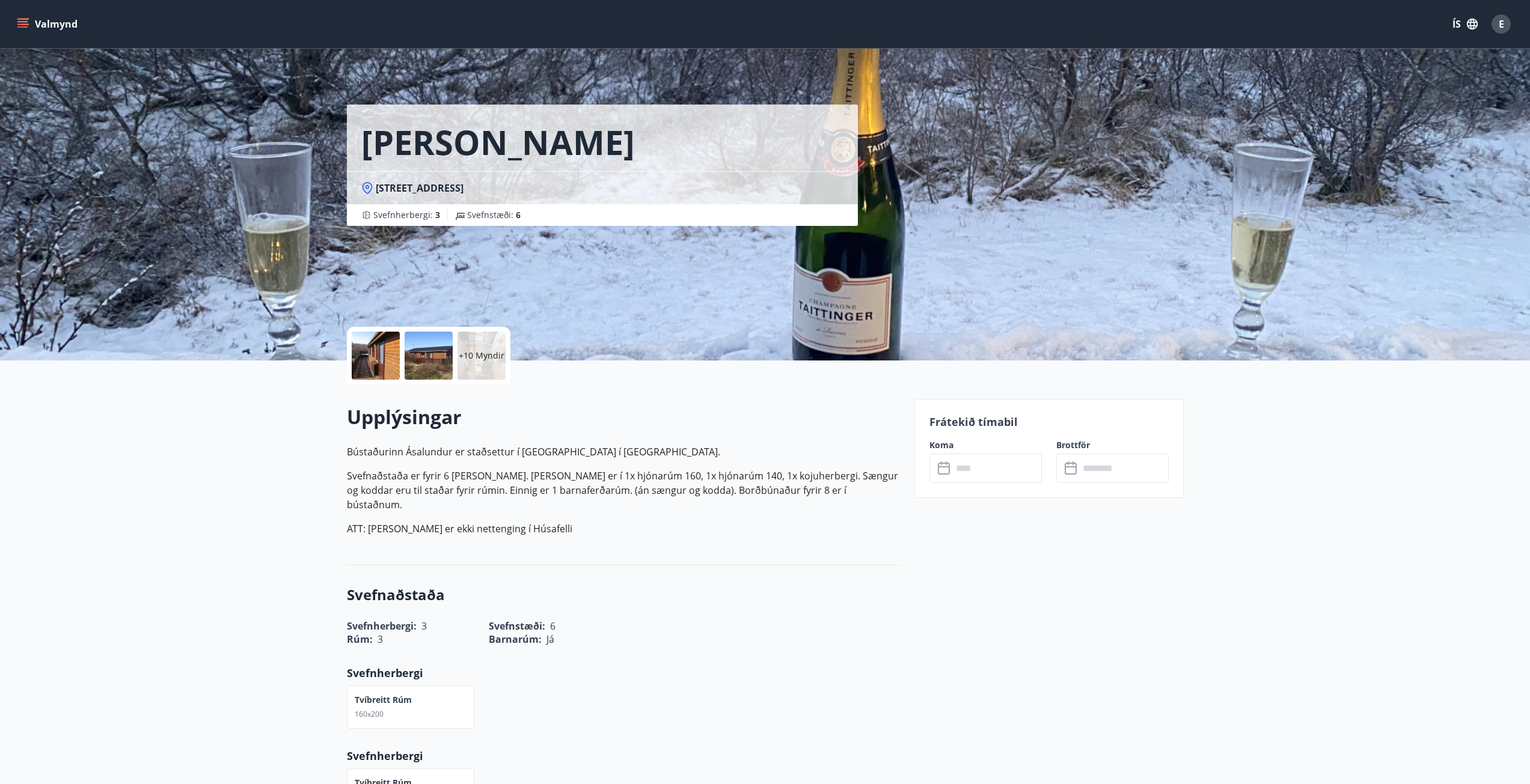
click at [947, 478] on div "​ ​" at bounding box center [985, 468] width 113 height 30
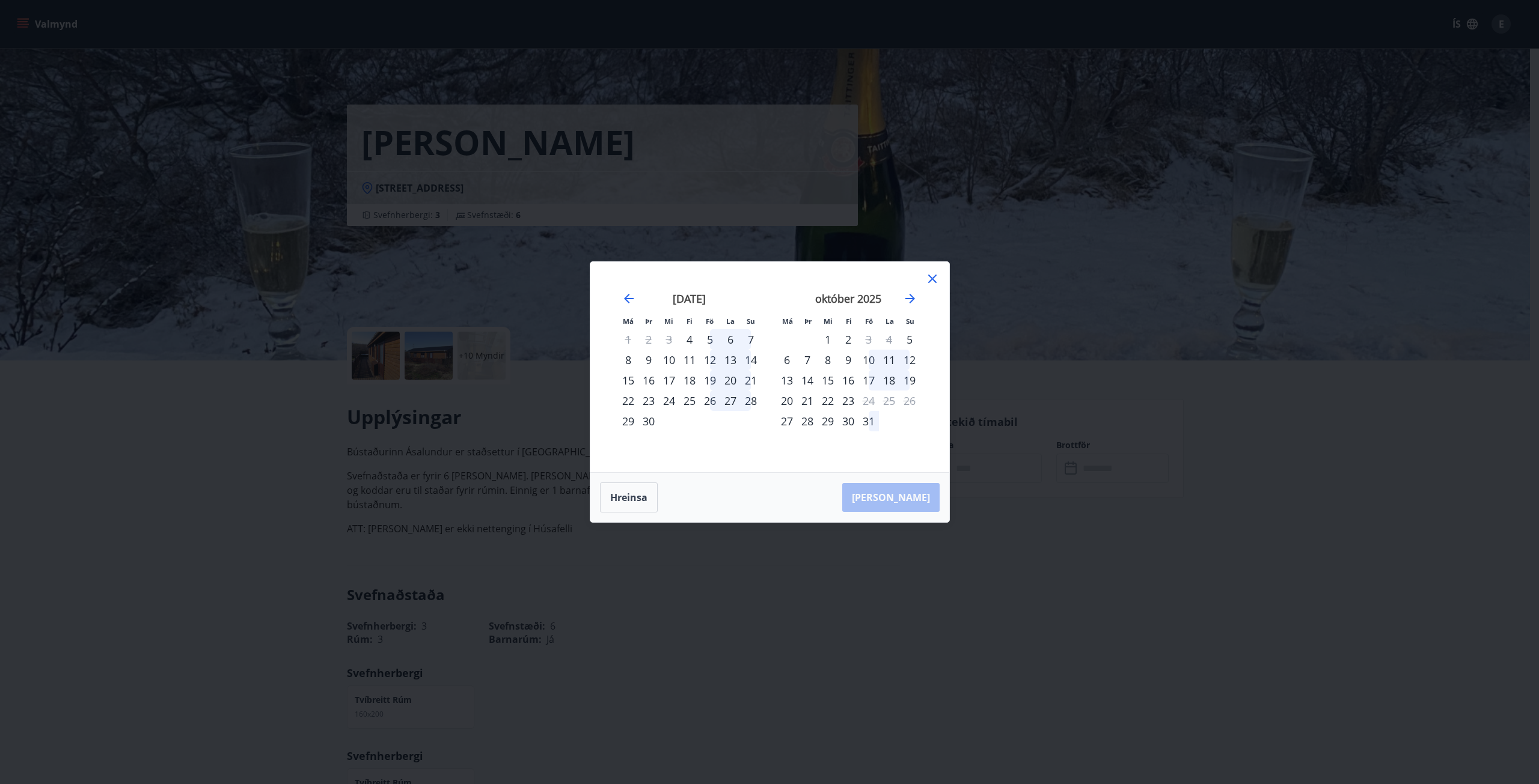
click at [710, 341] on div "5" at bounding box center [710, 339] width 21 height 21
click at [639, 497] on button "Hreinsa" at bounding box center [629, 498] width 58 height 30
click at [933, 282] on icon at bounding box center [933, 279] width 14 height 14
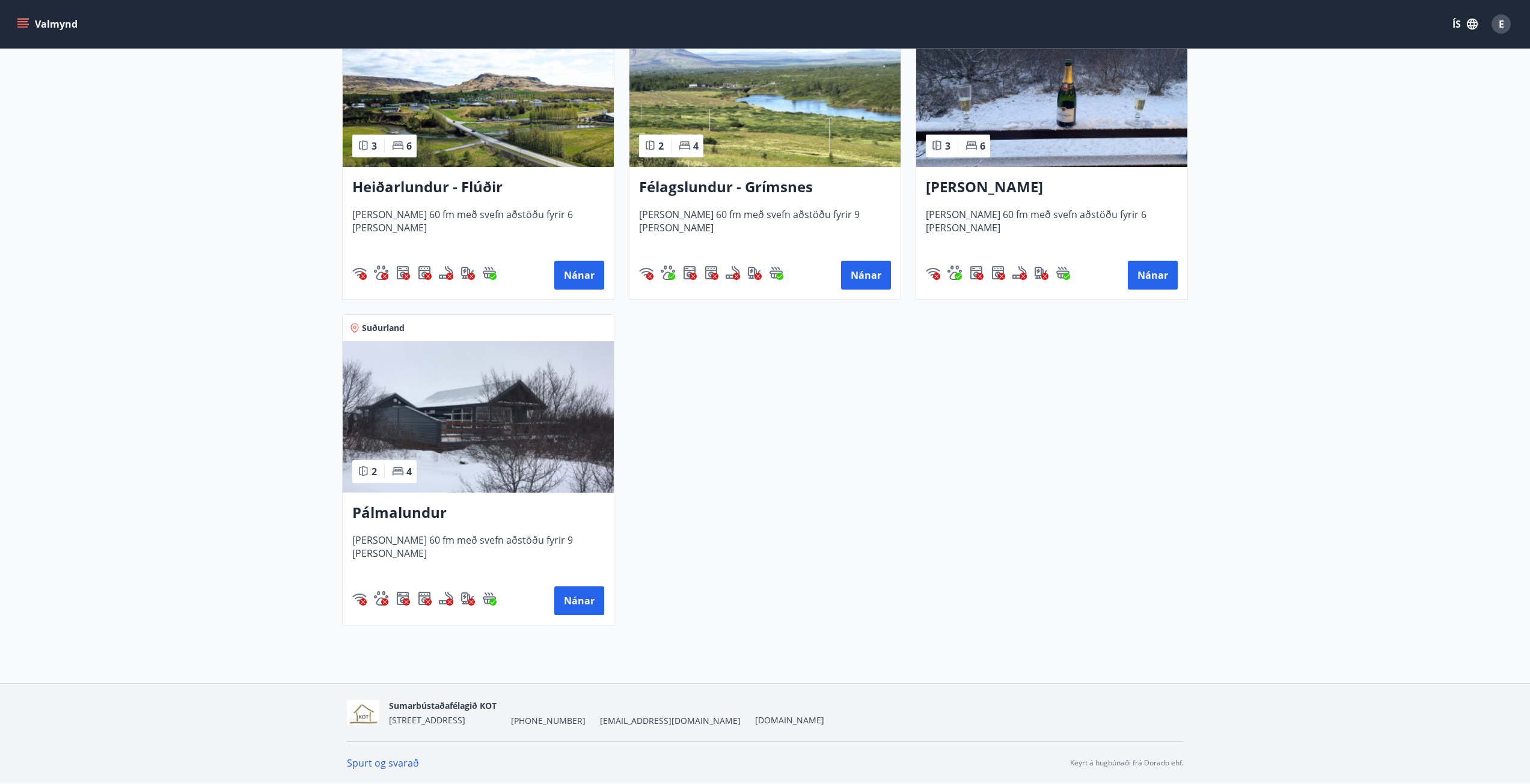
click at [408, 516] on h3 "Pálmalundur" at bounding box center [478, 513] width 252 height 21
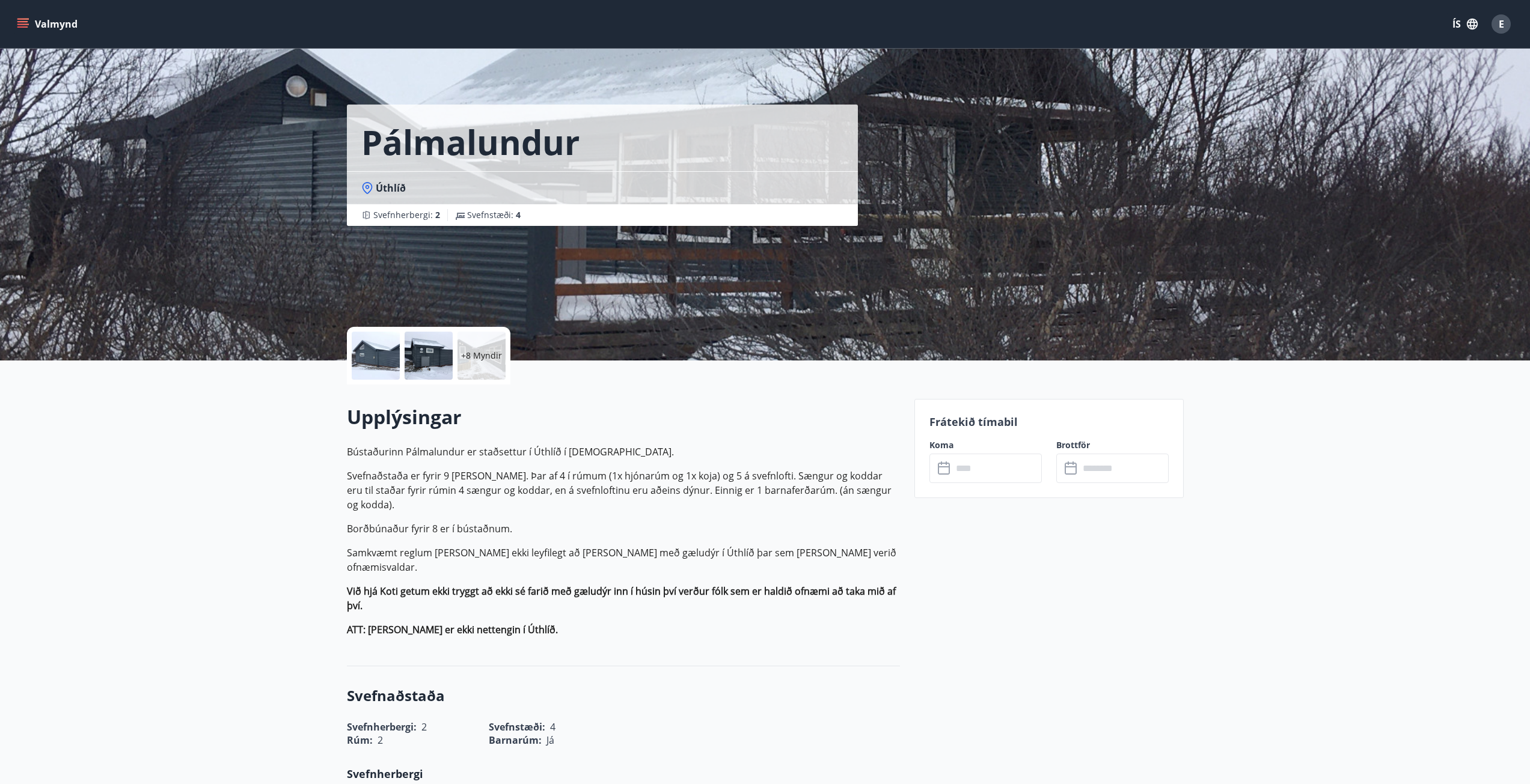
click at [489, 362] on div "+8 Myndir" at bounding box center [482, 356] width 48 height 48
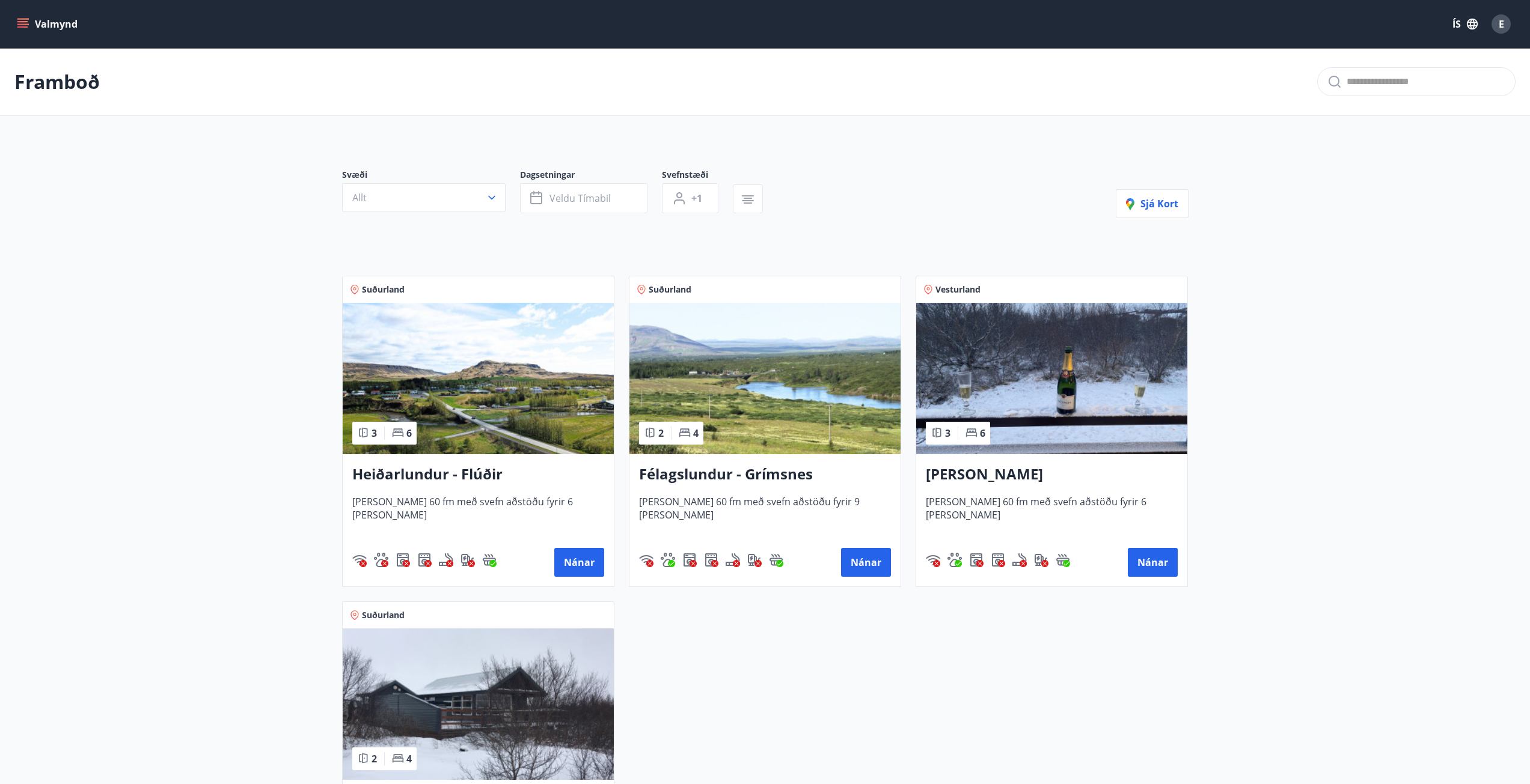
click at [38, 30] on button "Valmynd" at bounding box center [48, 24] width 68 height 21
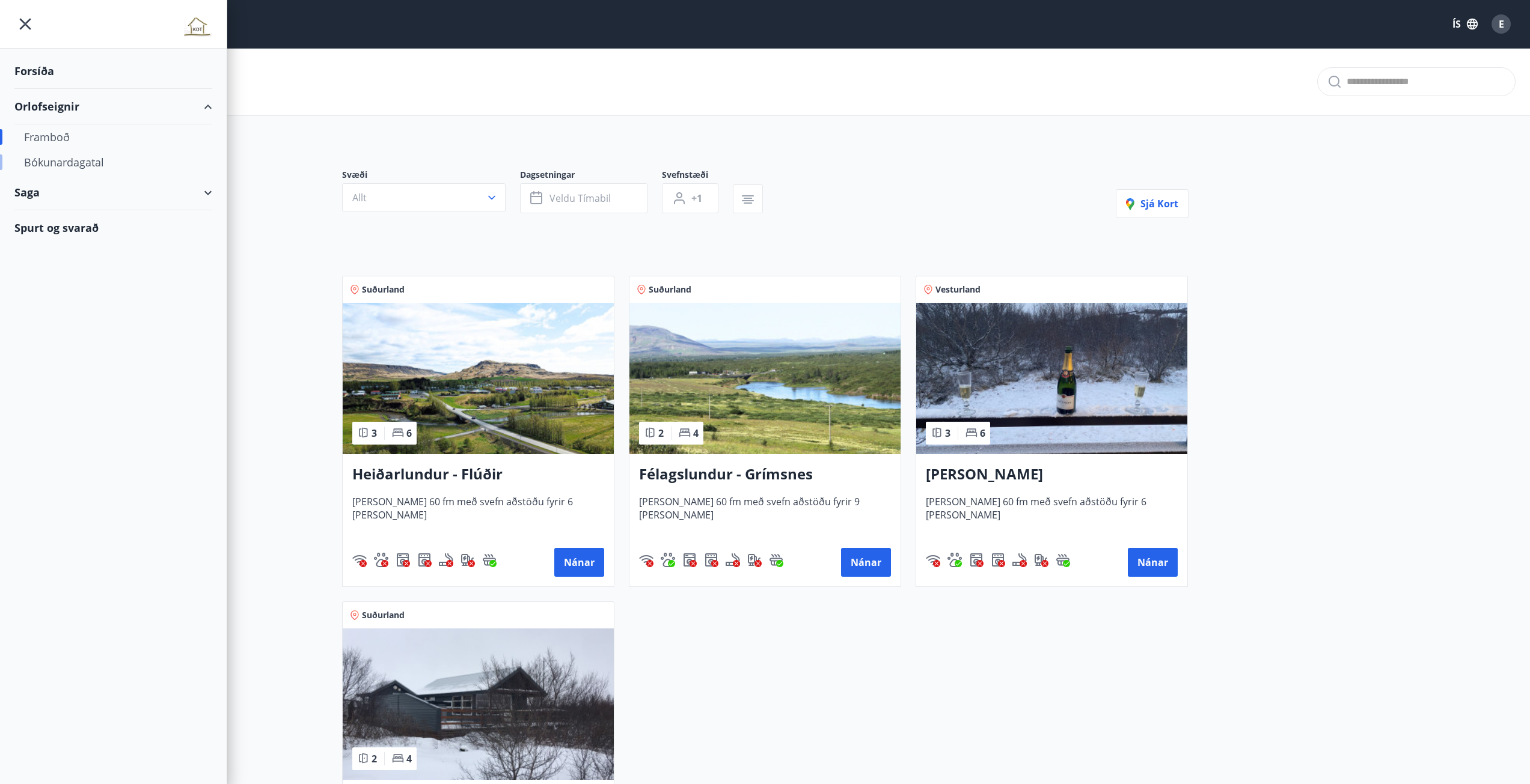
click at [59, 164] on div "Bókunardagatal" at bounding box center [114, 162] width 179 height 25
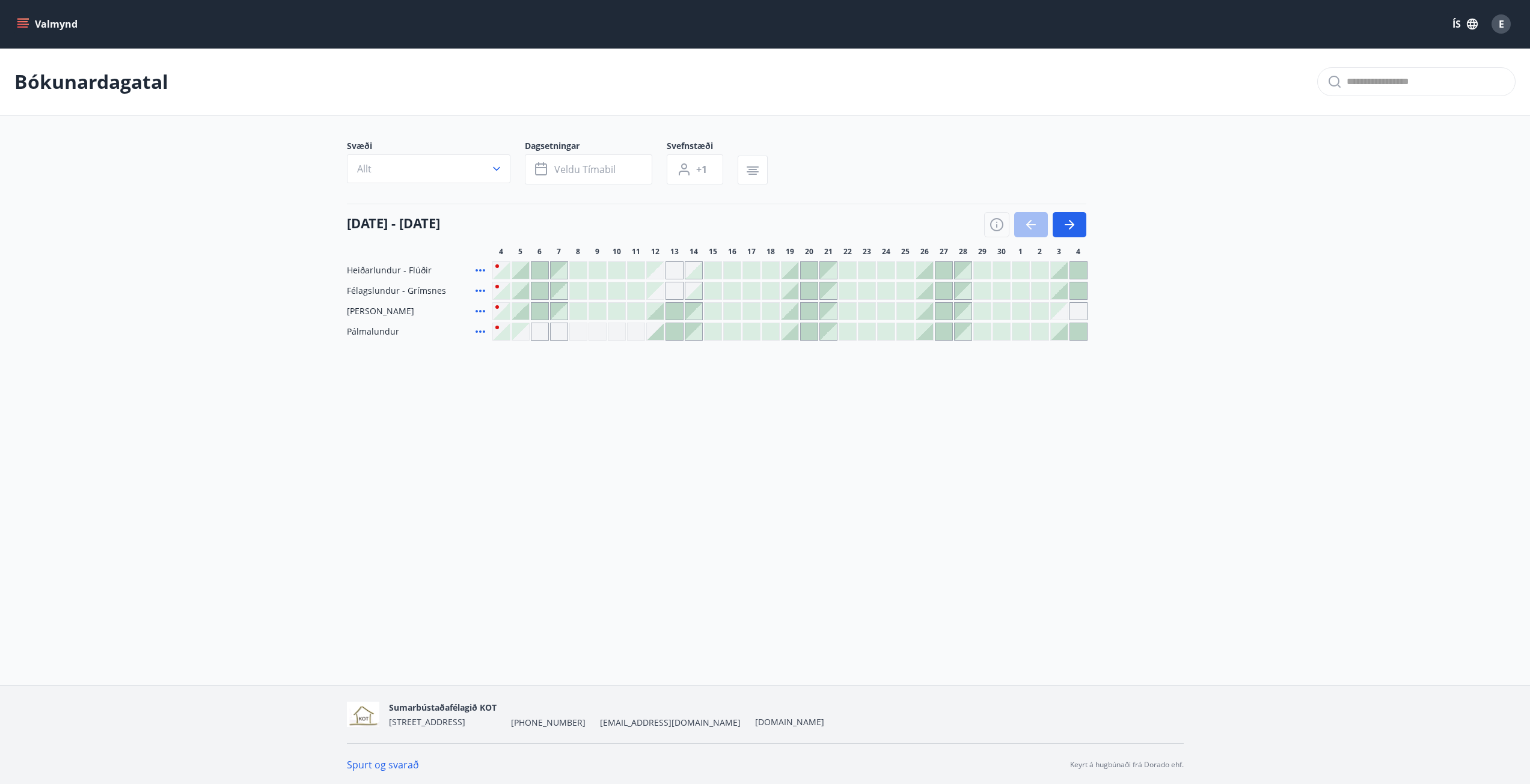
click at [520, 315] on div at bounding box center [520, 311] width 17 height 17
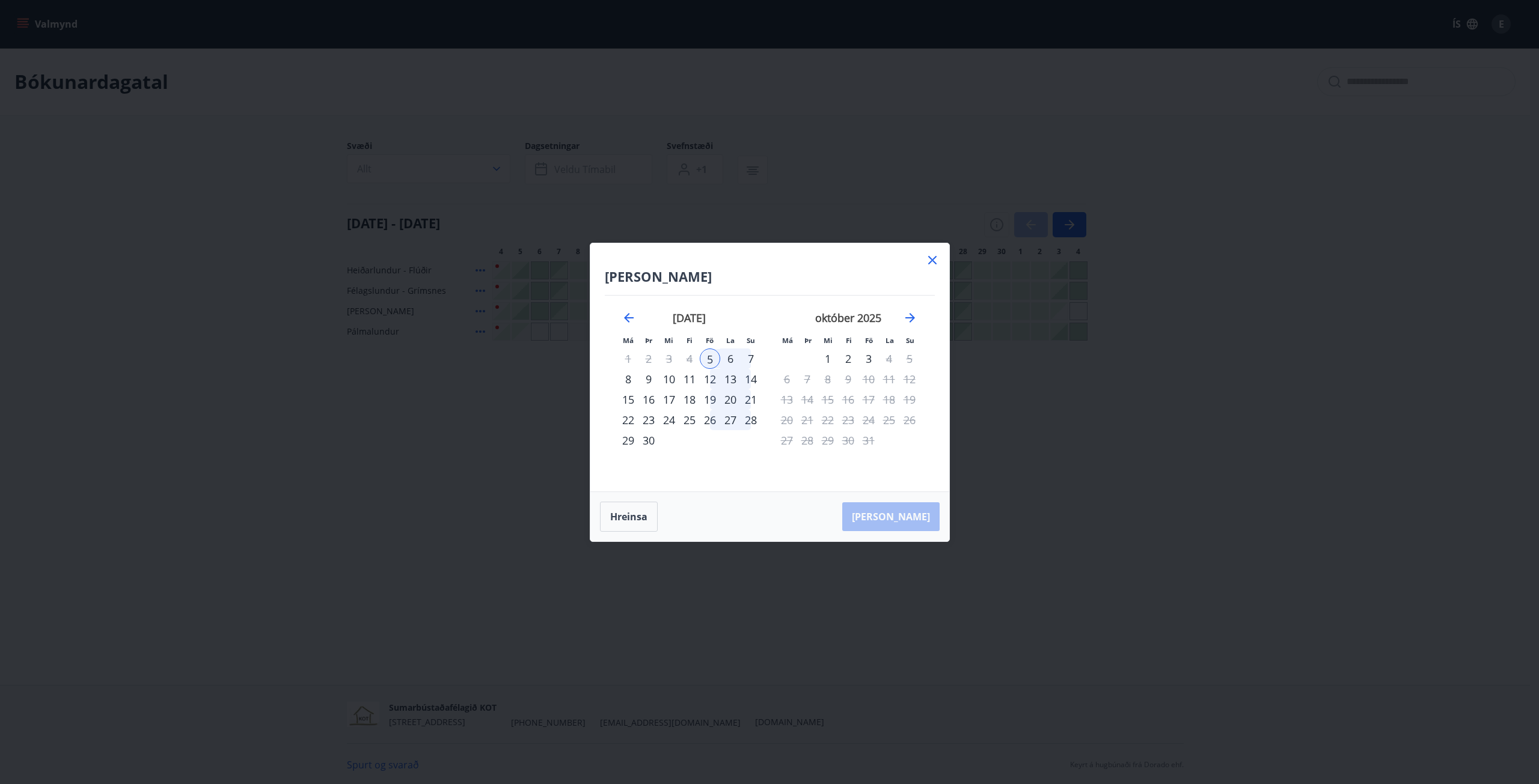
click at [748, 360] on div "7" at bounding box center [750, 358] width 21 height 21
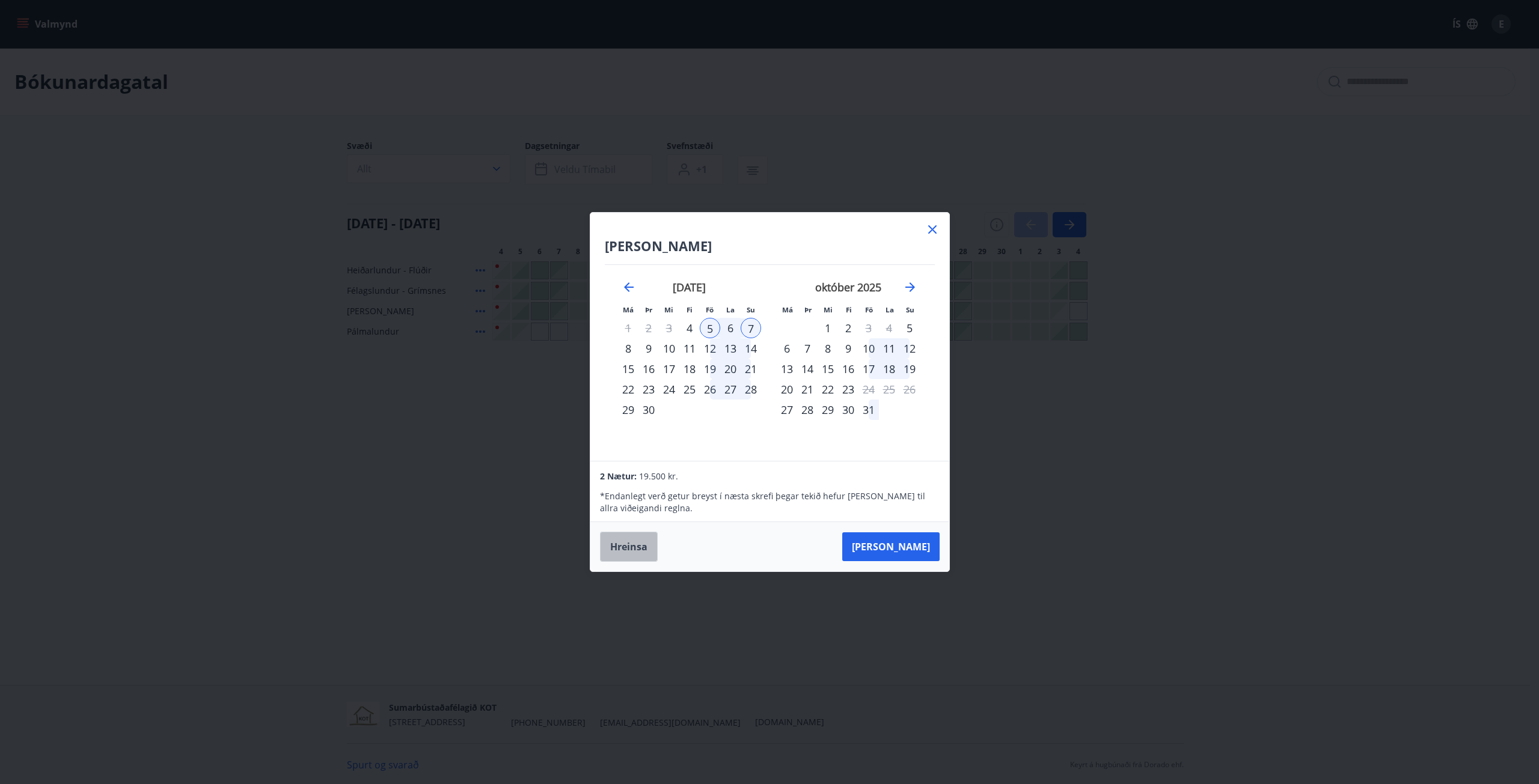
click at [640, 545] on button "Hreinsa" at bounding box center [629, 547] width 58 height 30
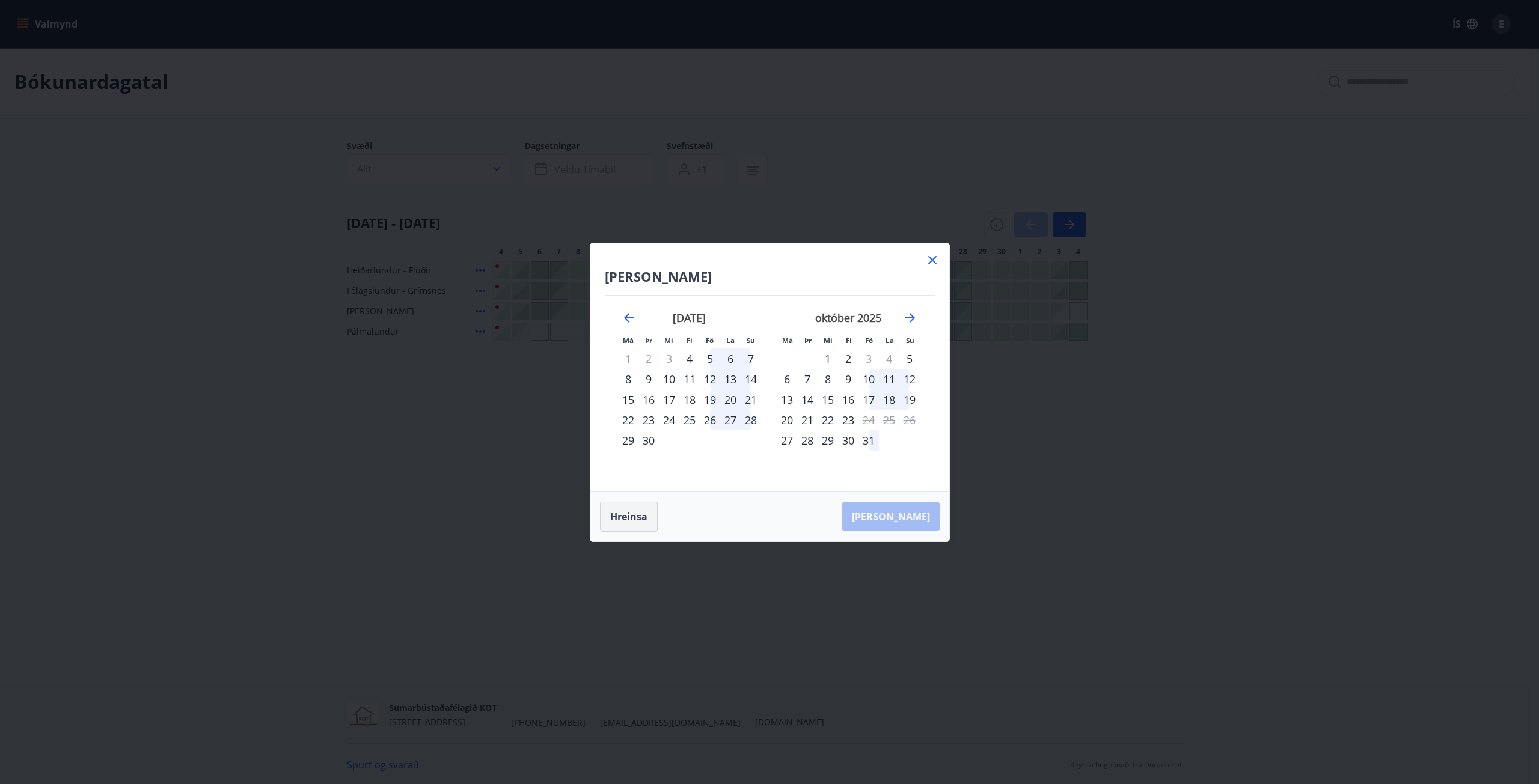
click at [637, 512] on button "Hreinsa" at bounding box center [629, 517] width 58 height 30
click at [928, 265] on icon at bounding box center [933, 260] width 14 height 14
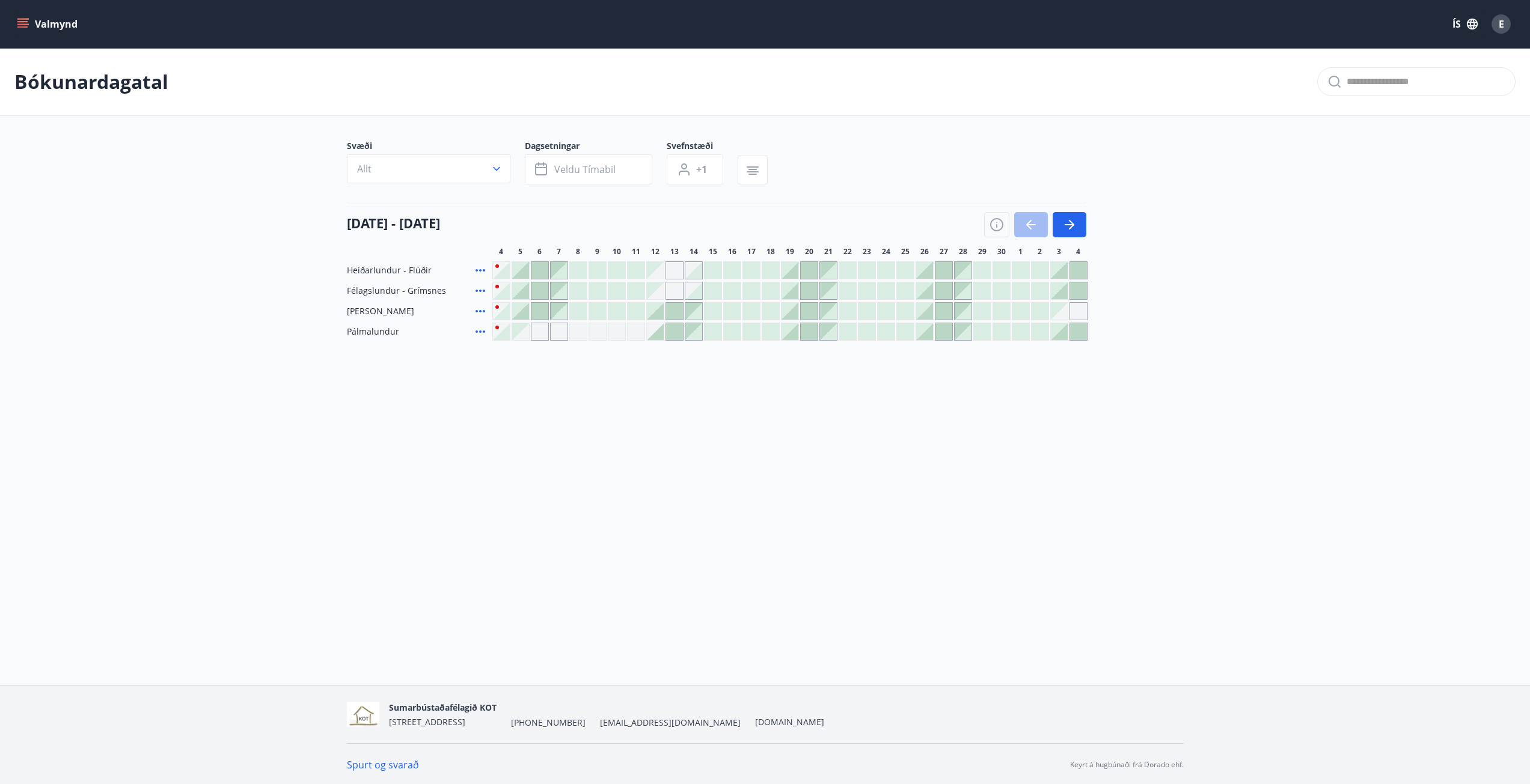
click at [43, 18] on button "Valmynd" at bounding box center [48, 24] width 68 height 21
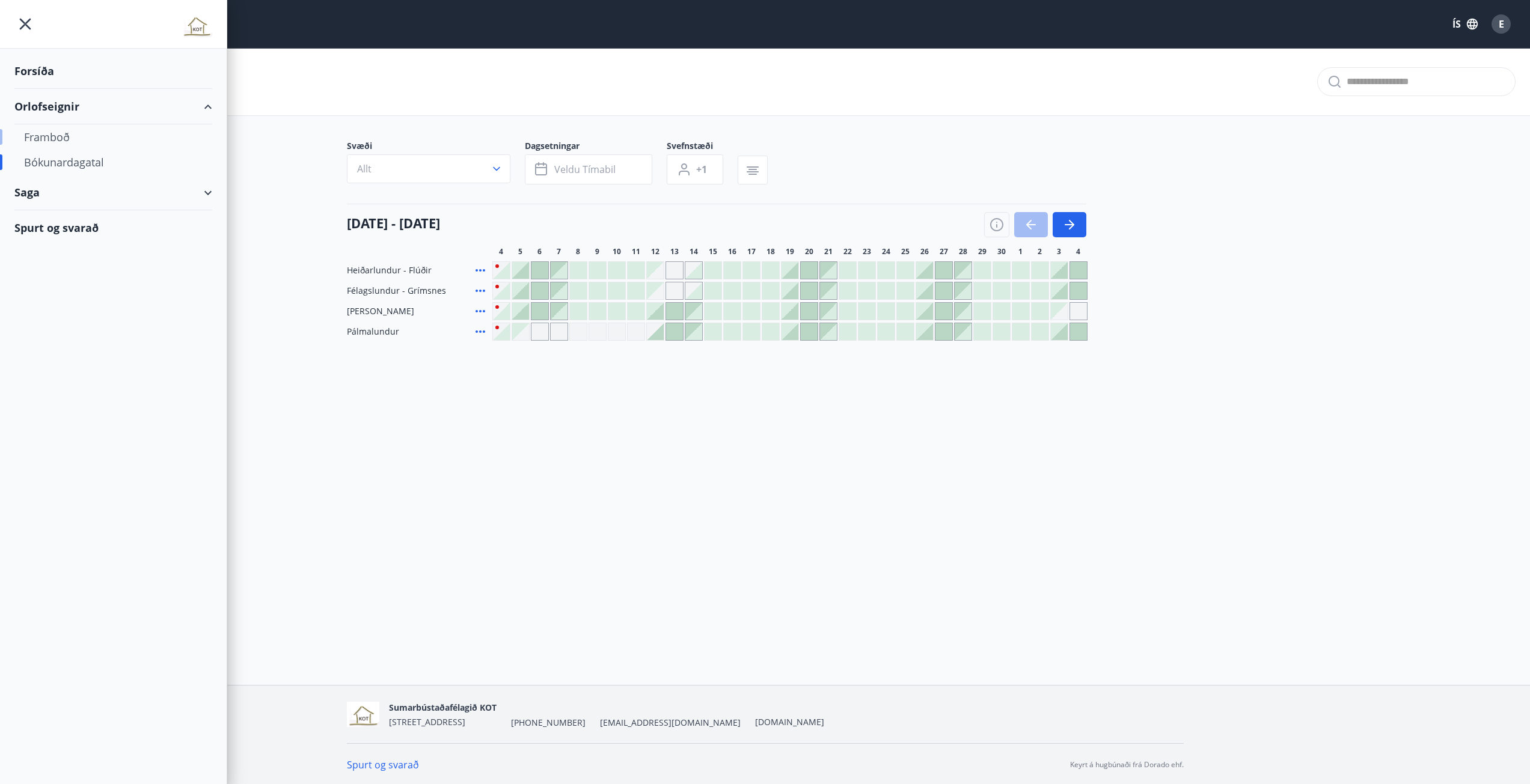
click at [52, 140] on div "Framboð" at bounding box center [114, 137] width 179 height 25
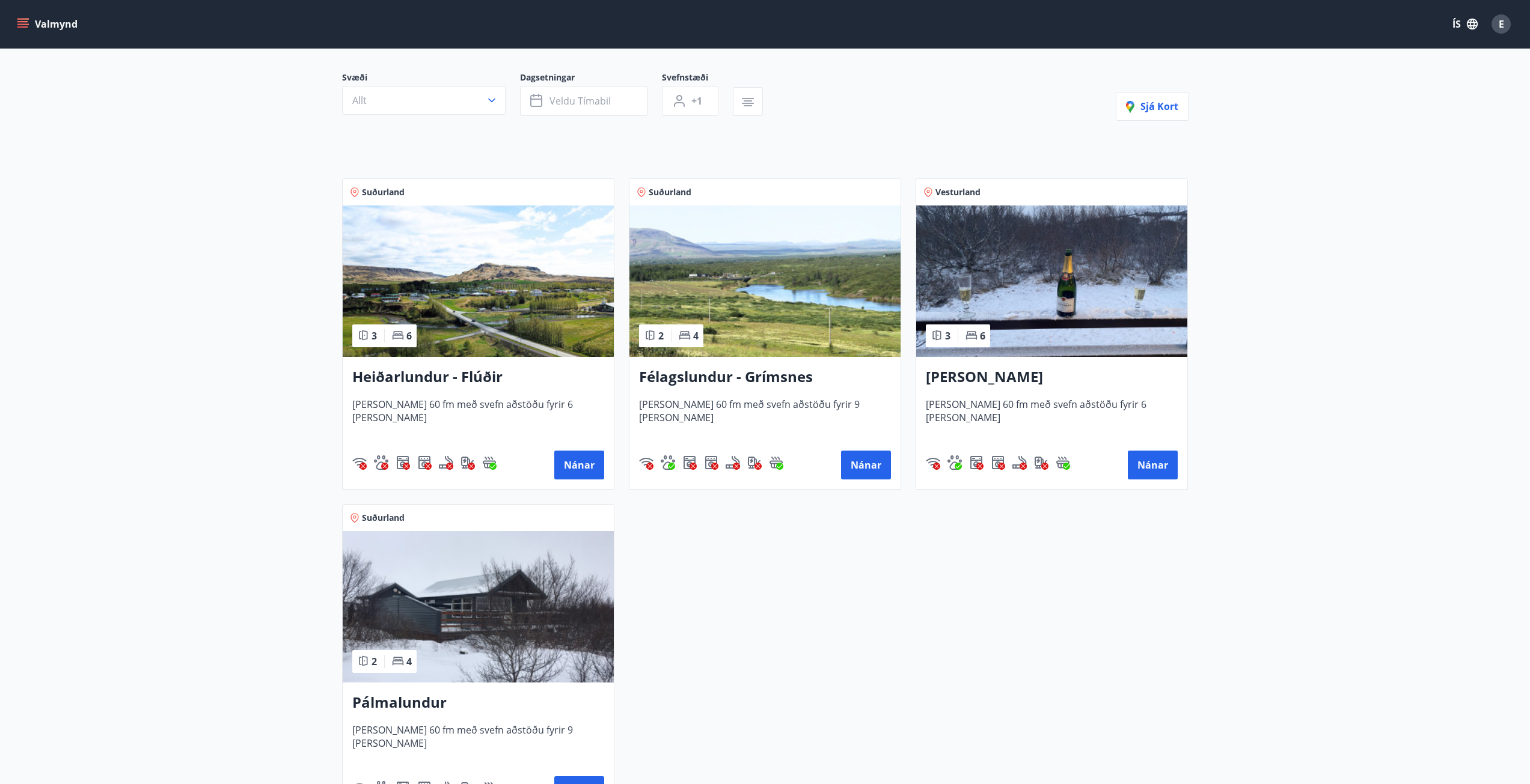
scroll to position [120, 0]
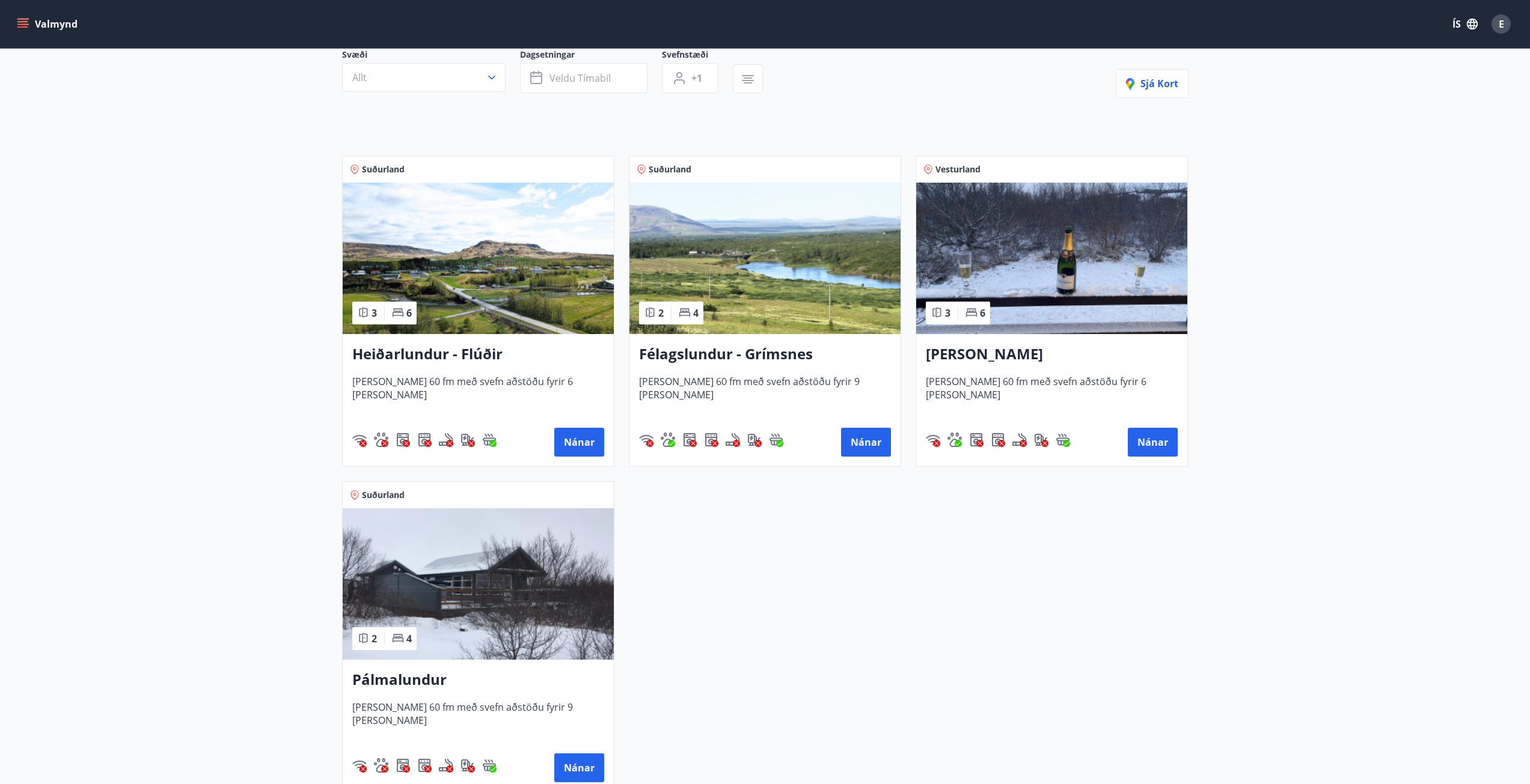
click at [990, 353] on h3 "Ásalundur - Húsafell" at bounding box center [1052, 355] width 252 height 21
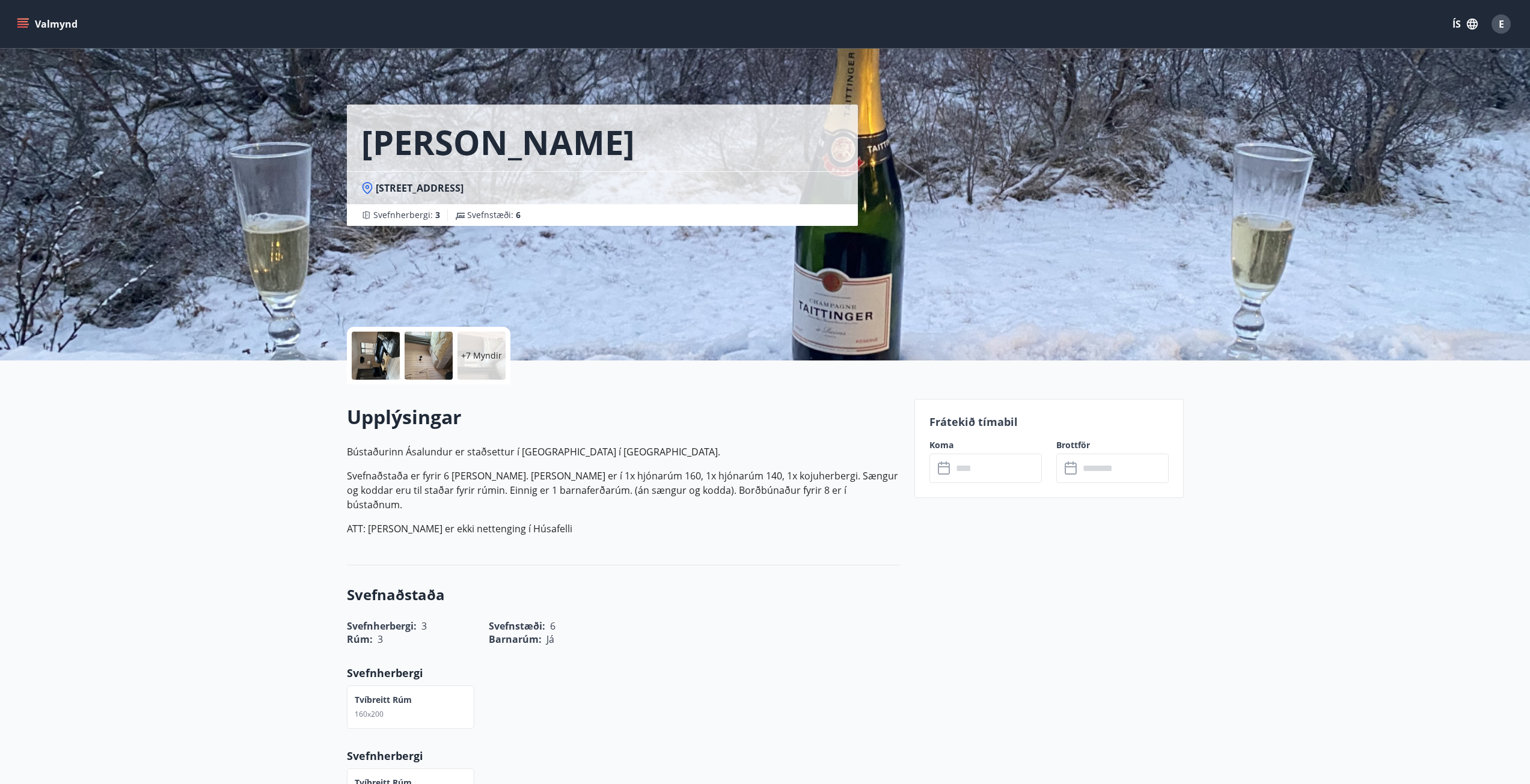
click at [472, 367] on div "+7 Myndir" at bounding box center [482, 356] width 48 height 48
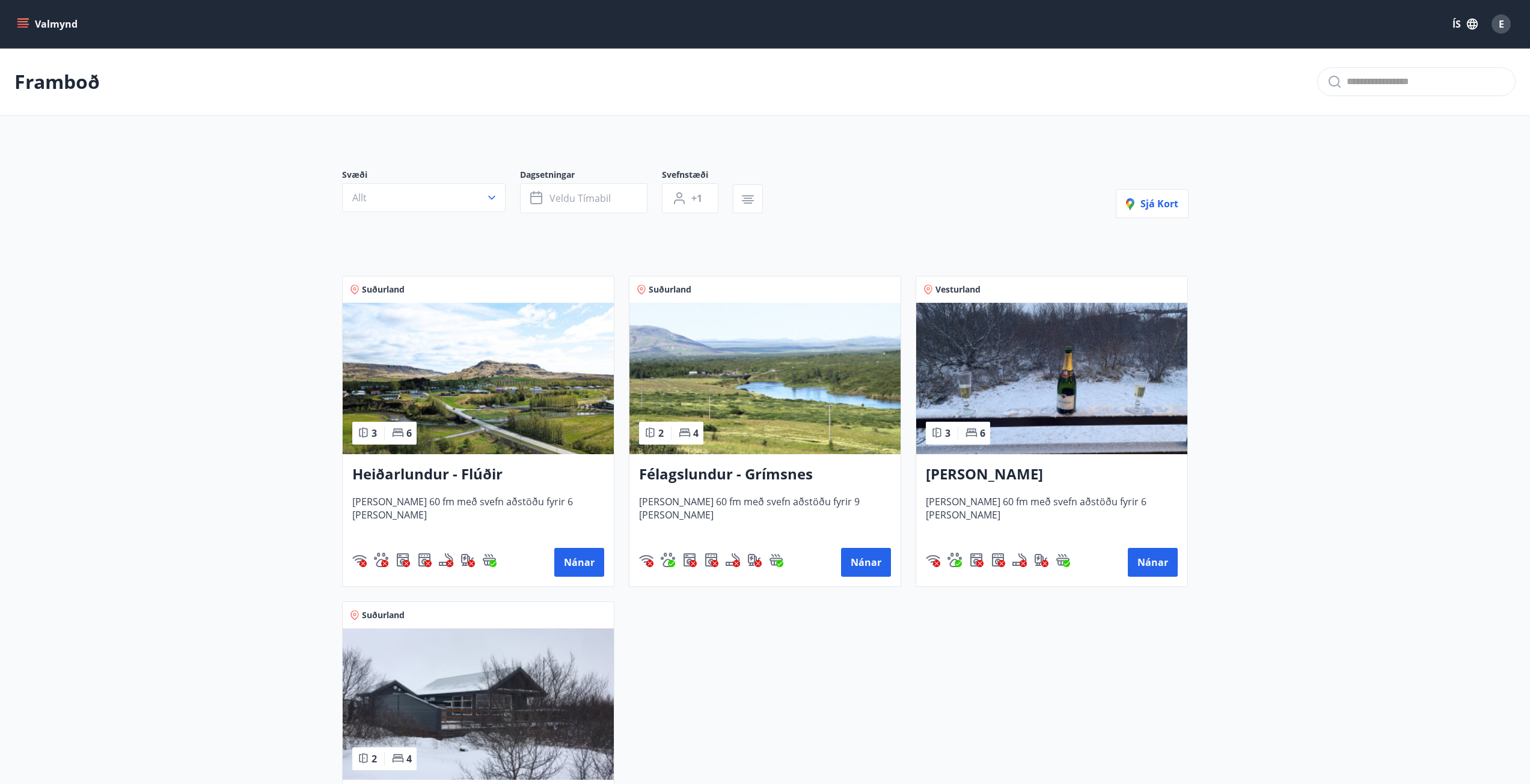
click at [469, 467] on h3 "Heiðarlundur - Flúðir" at bounding box center [478, 475] width 252 height 21
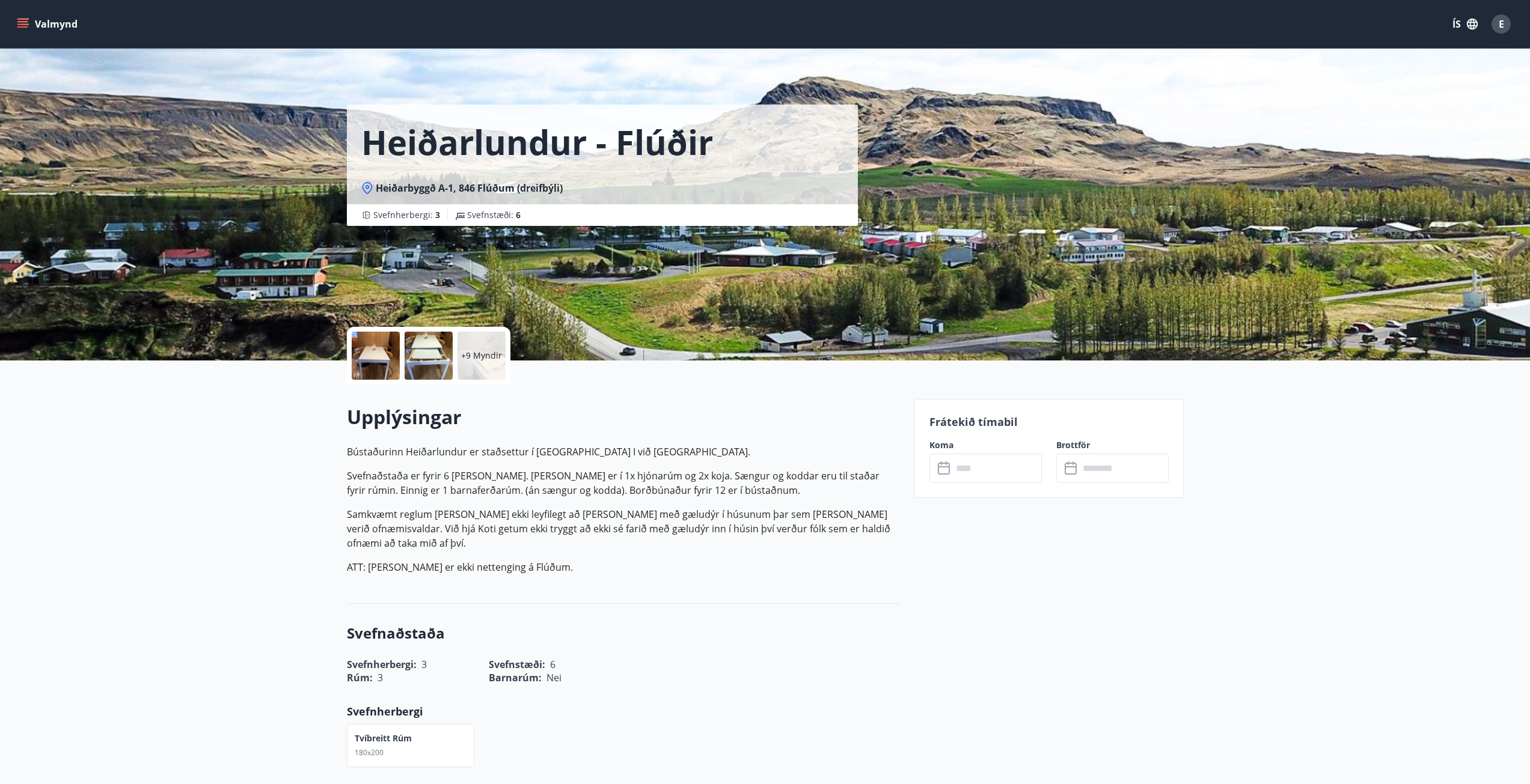
click at [476, 373] on div "+9 Myndir" at bounding box center [482, 356] width 48 height 48
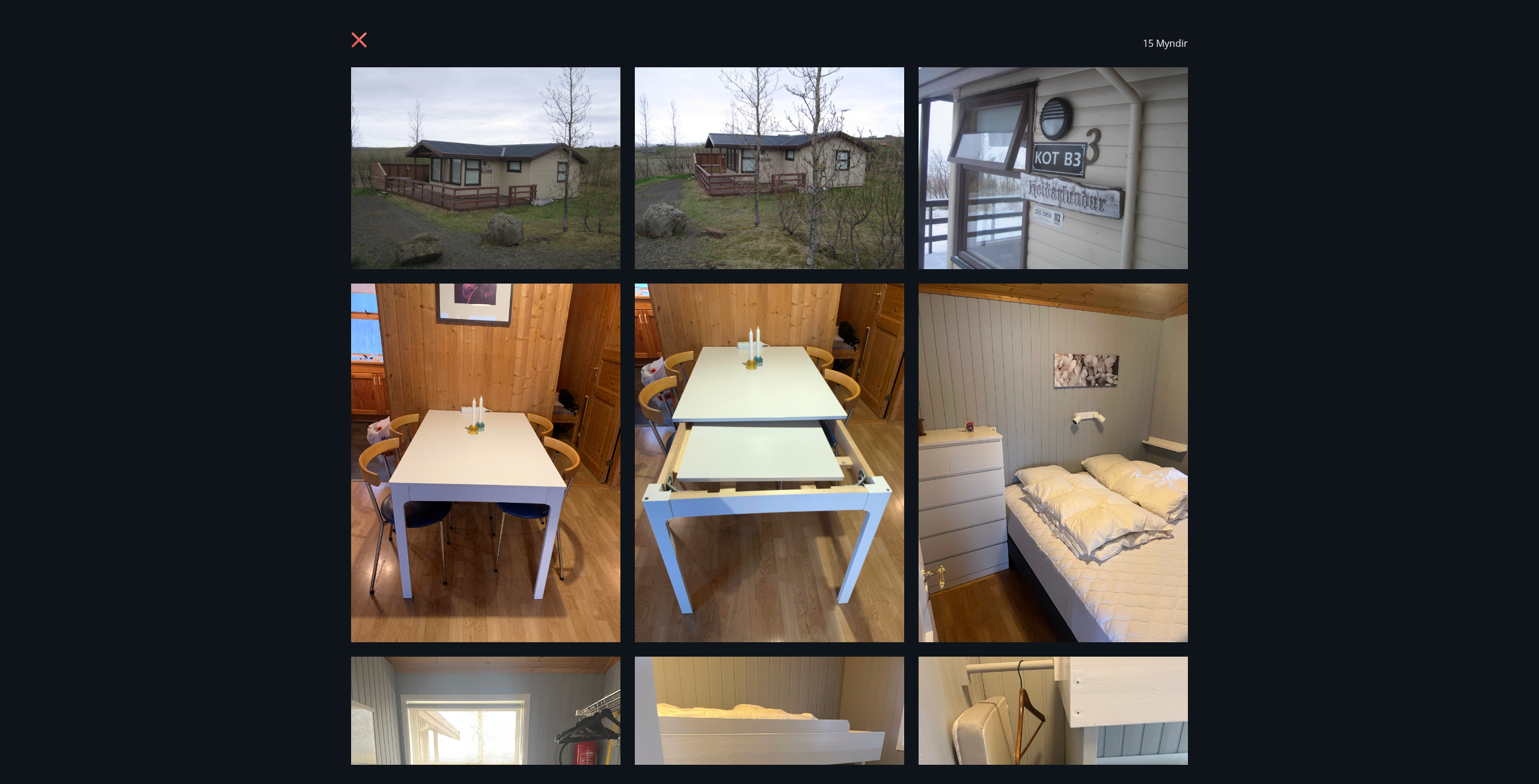
click at [362, 34] on icon at bounding box center [361, 42] width 20 height 20
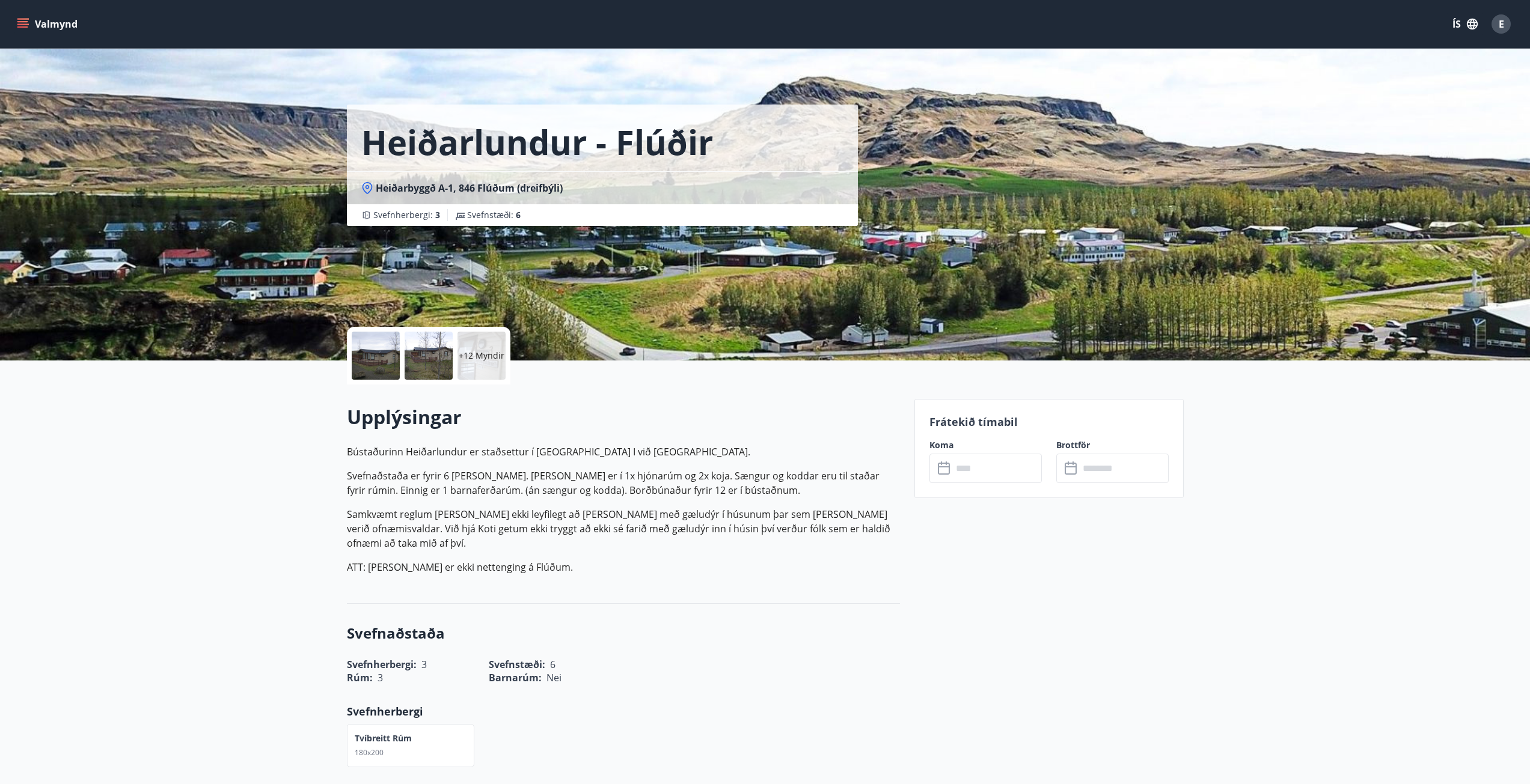
click at [495, 368] on div "+12 Myndir" at bounding box center [482, 356] width 48 height 48
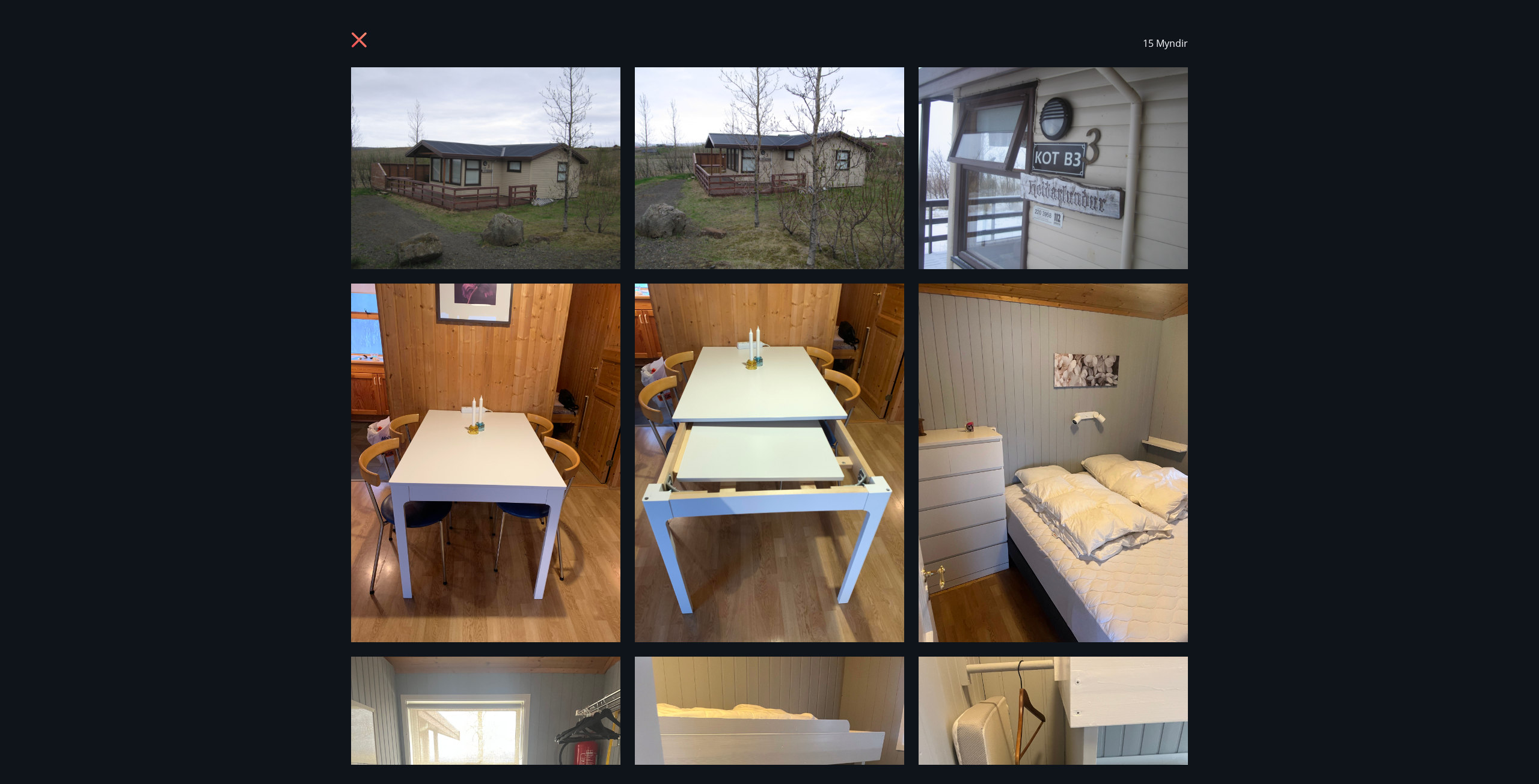
click at [351, 40] on div "15 Myndir" at bounding box center [769, 44] width 866 height 48
click at [360, 38] on icon at bounding box center [359, 39] width 15 height 15
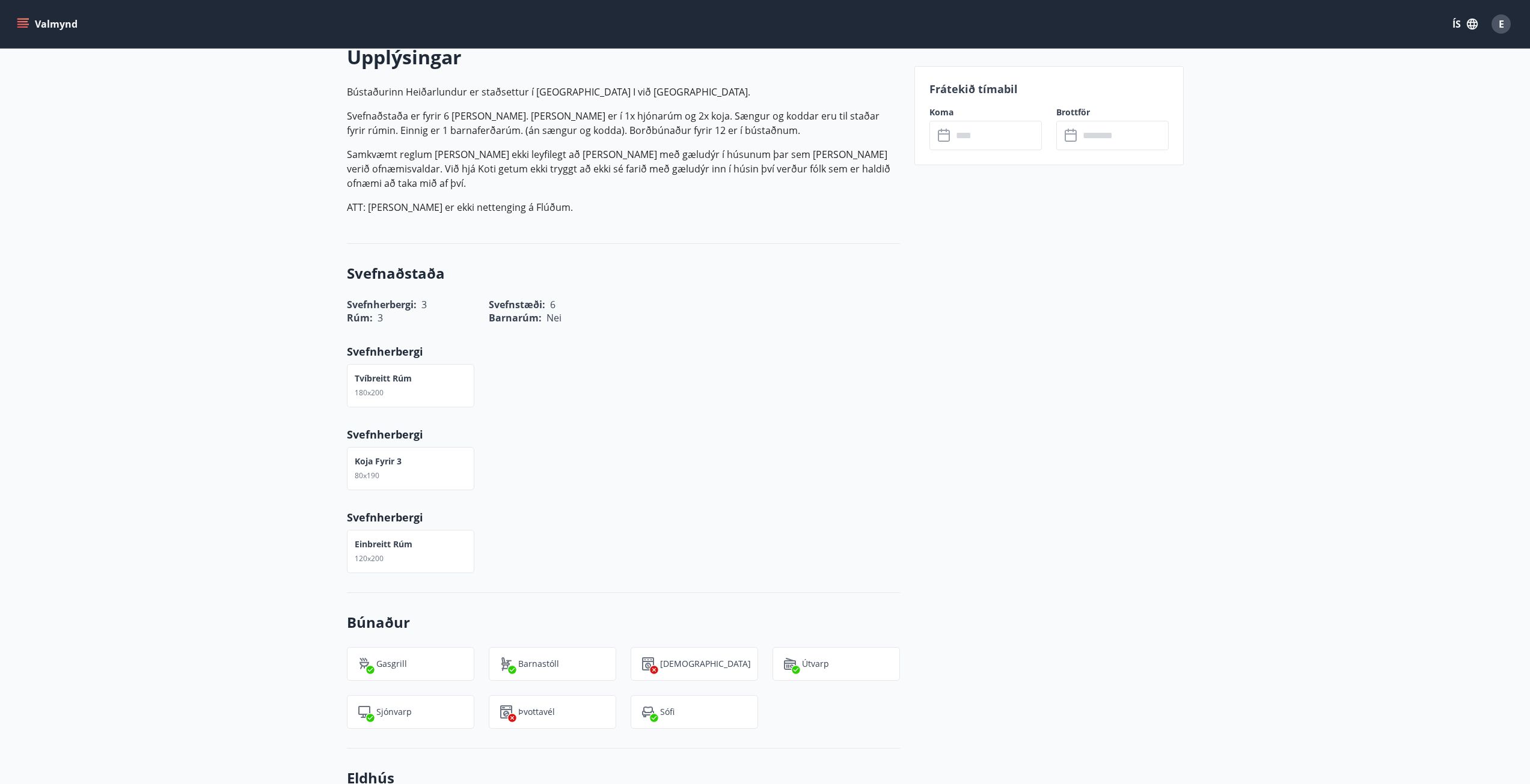
scroll to position [360, 0]
click at [425, 144] on p "Bústaðurinn Heiðarlundur er staðsettur í Heiðabyggð I við Flúðir. Svefnaðstaða …" at bounding box center [623, 148] width 554 height 130
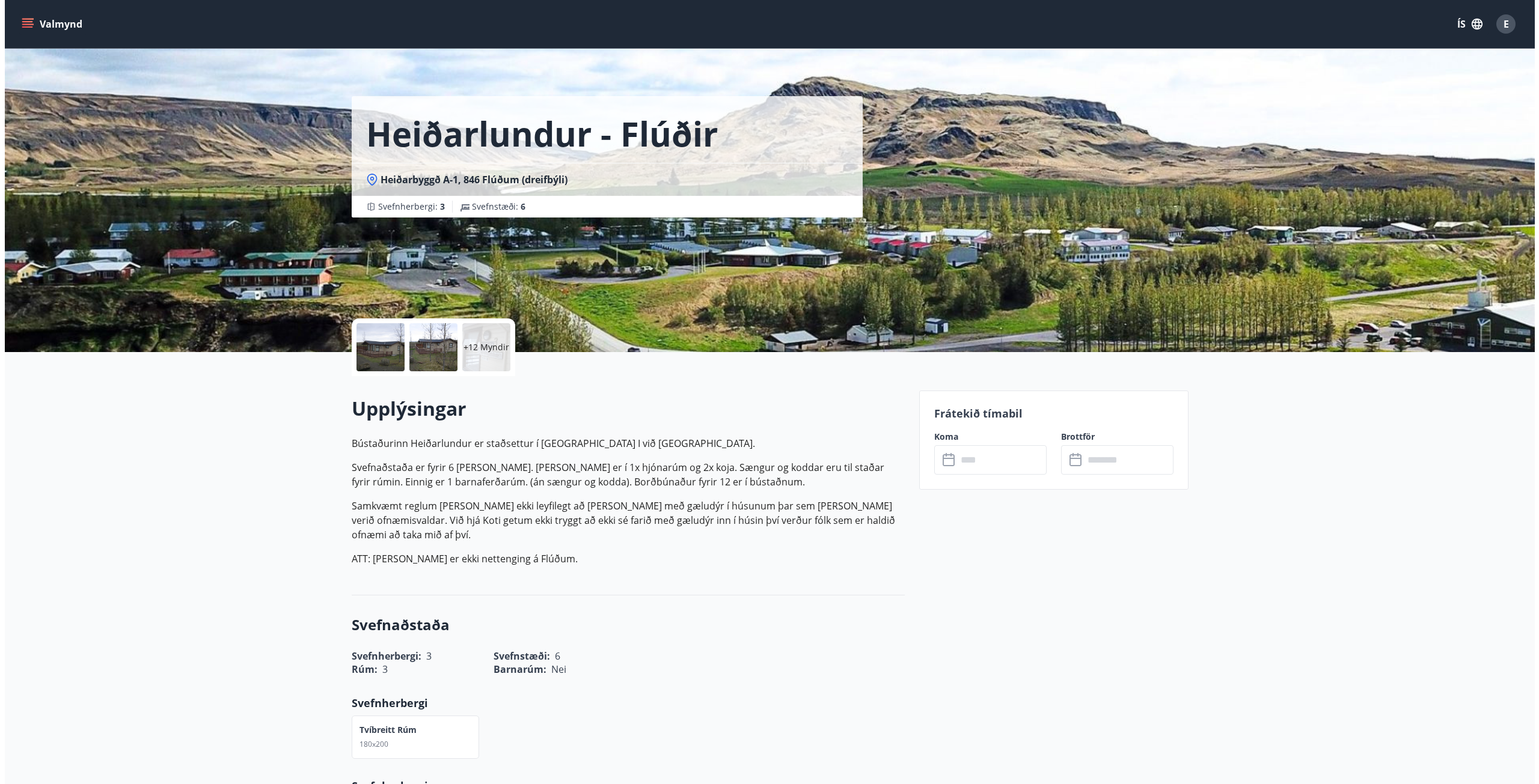
scroll to position [0, 0]
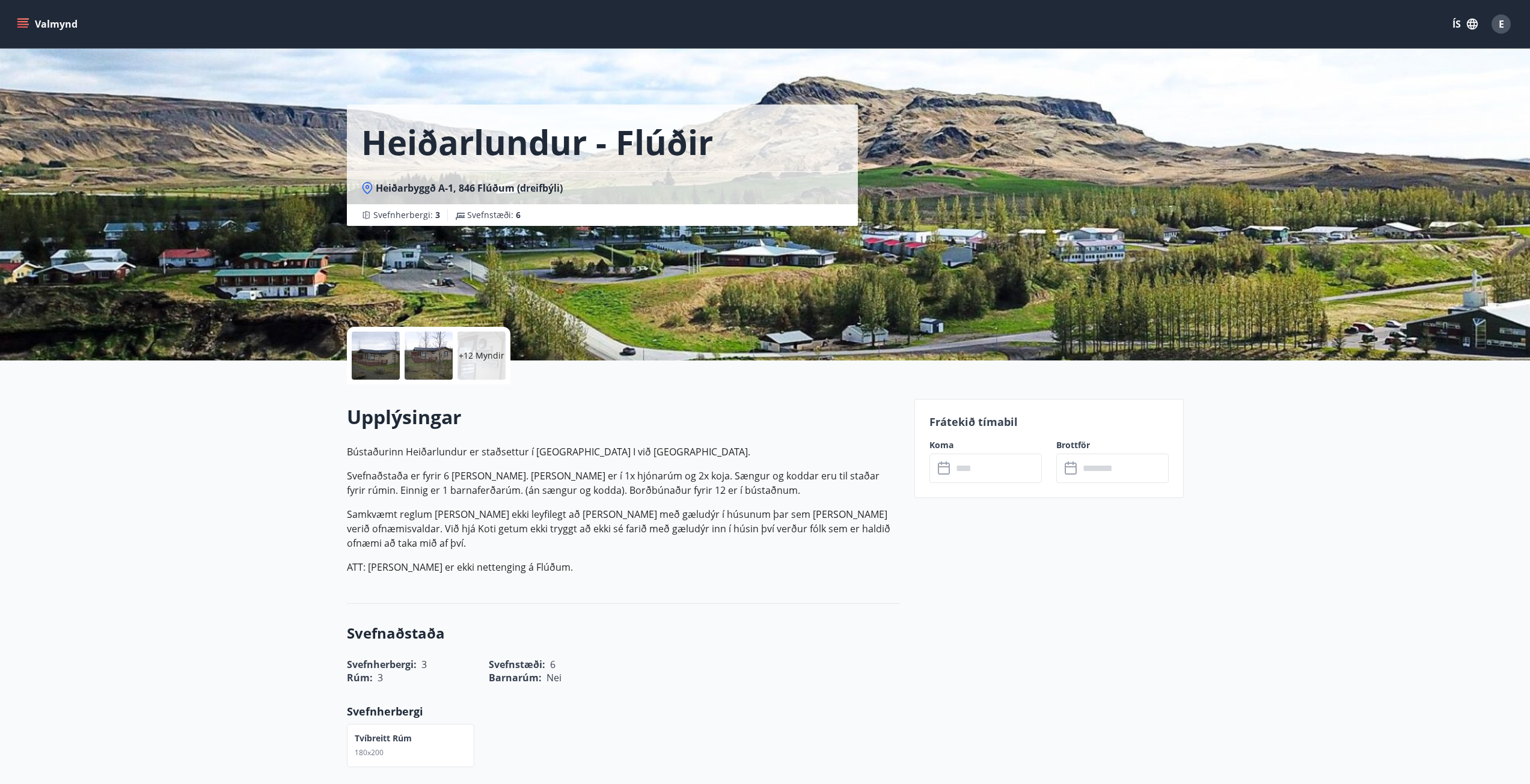
click at [470, 368] on div "+12 Myndir" at bounding box center [482, 356] width 48 height 48
